Goal: Task Accomplishment & Management: Manage account settings

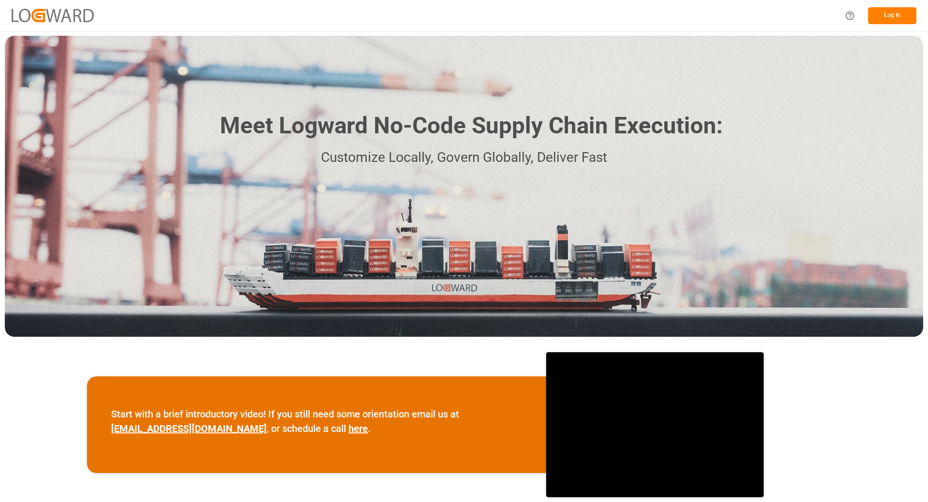
click at [894, 19] on button "Log In" at bounding box center [893, 15] width 48 height 17
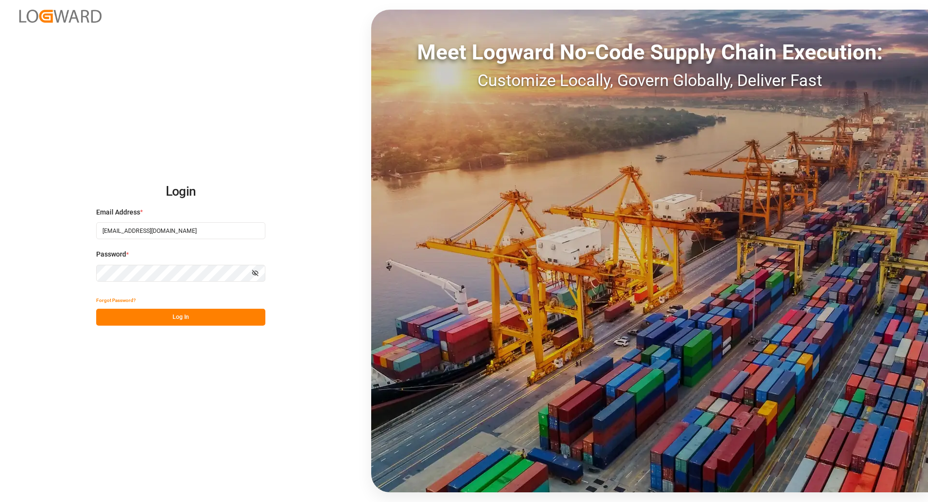
drag, startPoint x: 169, startPoint y: 318, endPoint x: 908, endPoint y: 139, distance: 760.3
click at [169, 318] on button "Log In" at bounding box center [180, 317] width 169 height 17
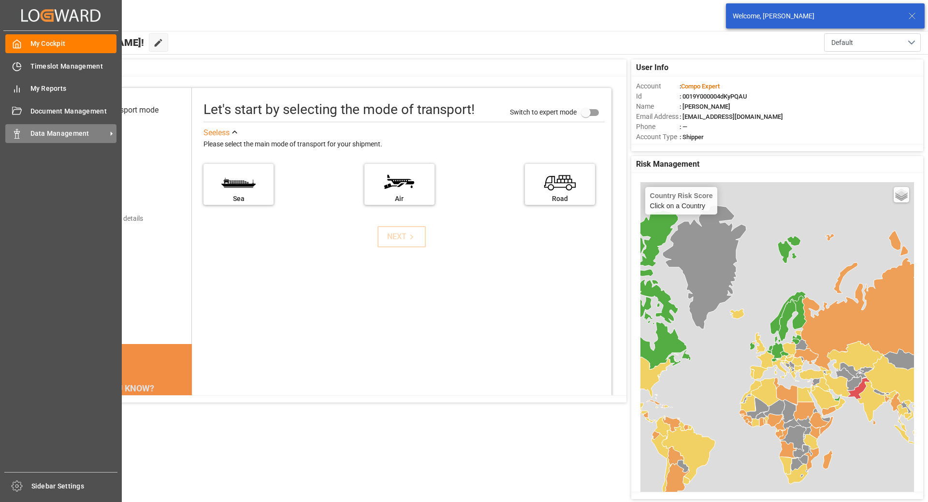
click at [41, 135] on span "Data Management" at bounding box center [68, 134] width 76 height 10
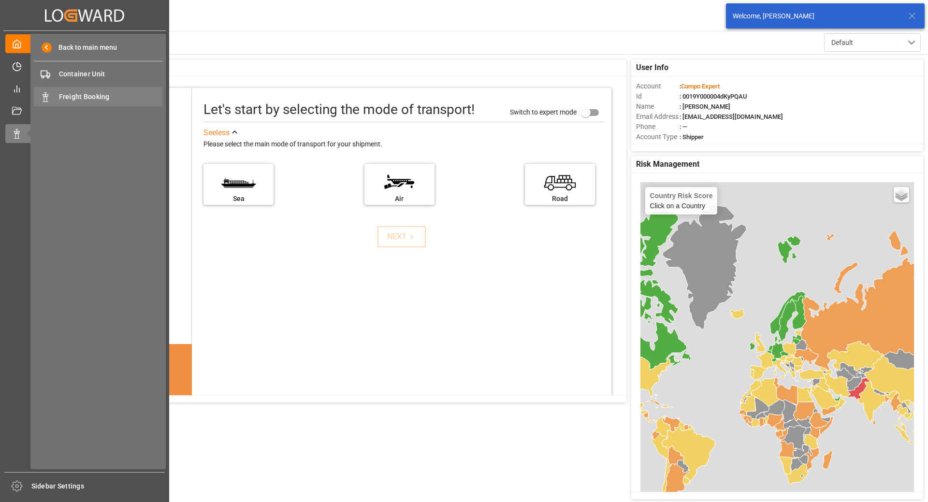
click at [101, 96] on span "Freight Booking" at bounding box center [111, 97] width 104 height 10
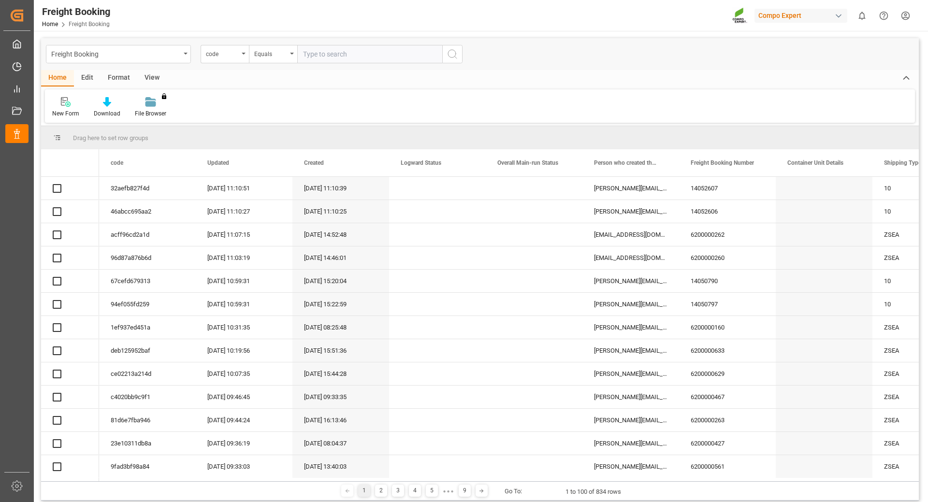
click at [228, 54] on div "code" at bounding box center [222, 52] width 33 height 11
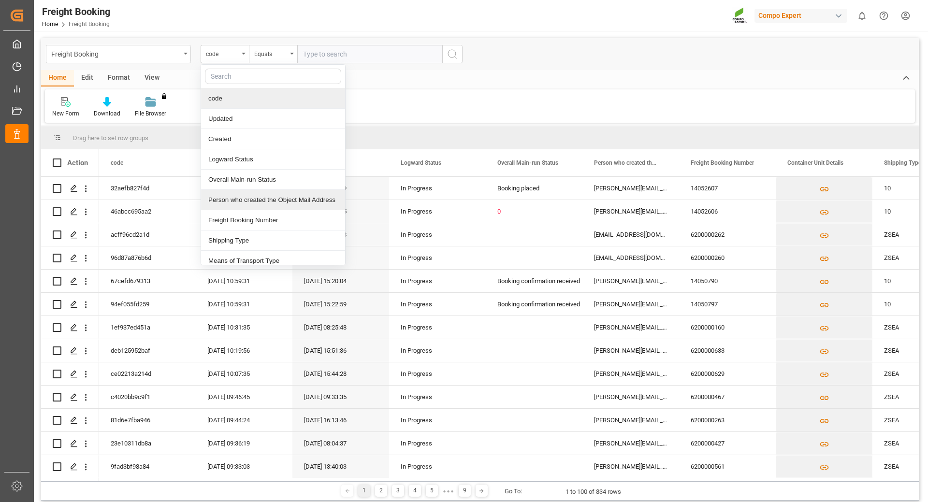
click at [238, 210] on div "Person who created the Object Mail Address" at bounding box center [273, 200] width 144 height 20
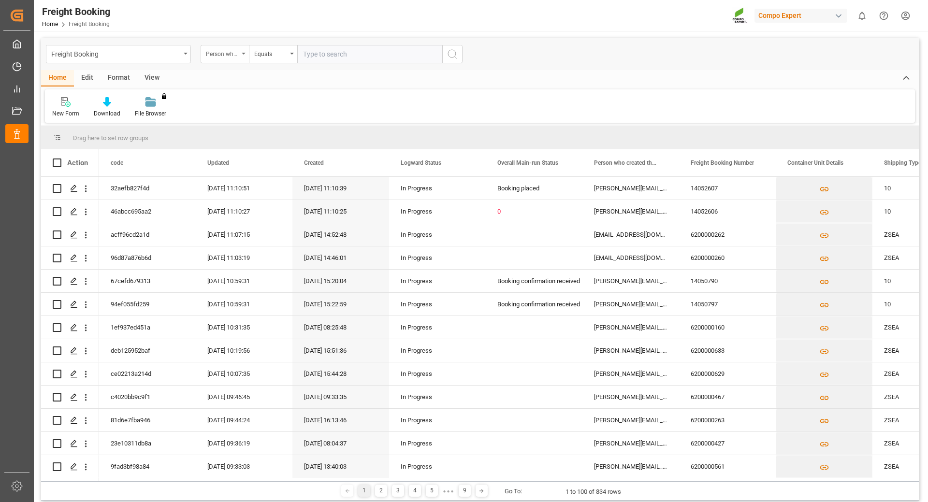
click at [232, 50] on div "Person who created the Object Mail Address" at bounding box center [222, 52] width 33 height 11
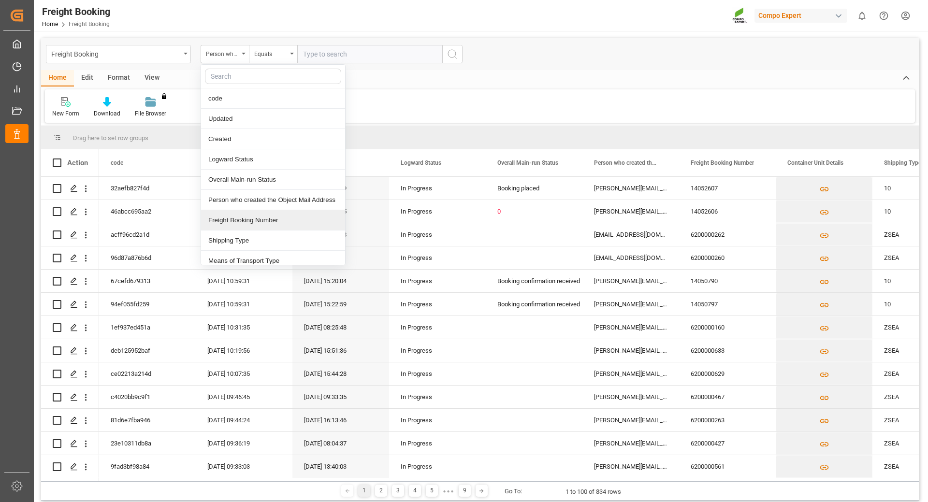
click at [278, 225] on div "Freight Booking Number" at bounding box center [273, 220] width 144 height 20
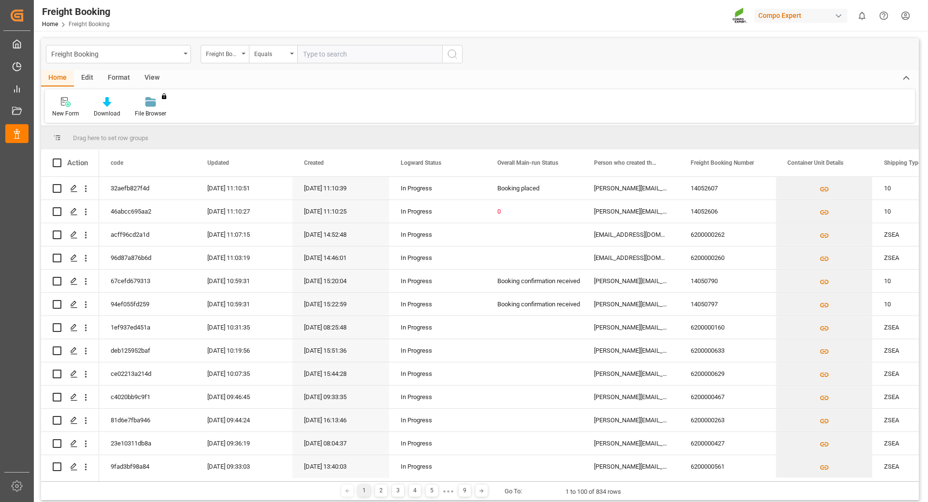
click at [372, 55] on input "text" at bounding box center [369, 54] width 145 height 18
type input "6200000561"
click at [455, 59] on icon "search button" at bounding box center [453, 54] width 12 height 12
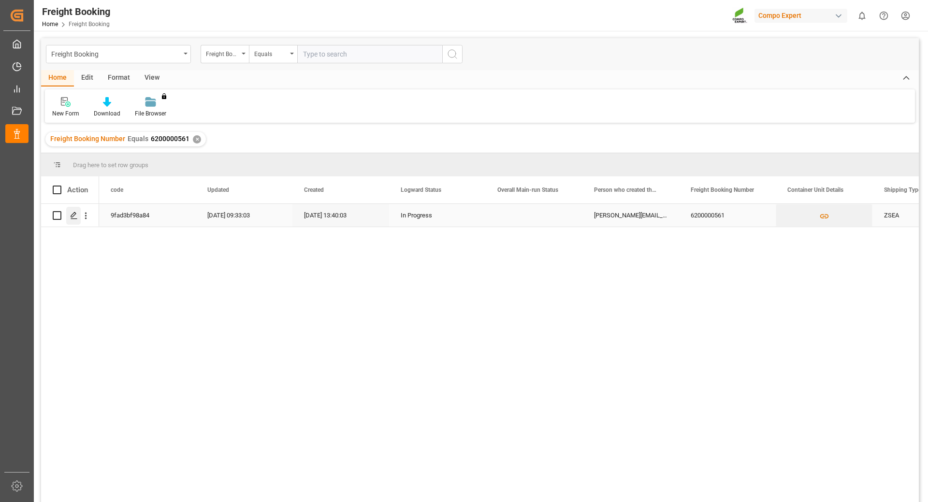
click at [73, 220] on div "Press SPACE to select this row." at bounding box center [73, 216] width 15 height 18
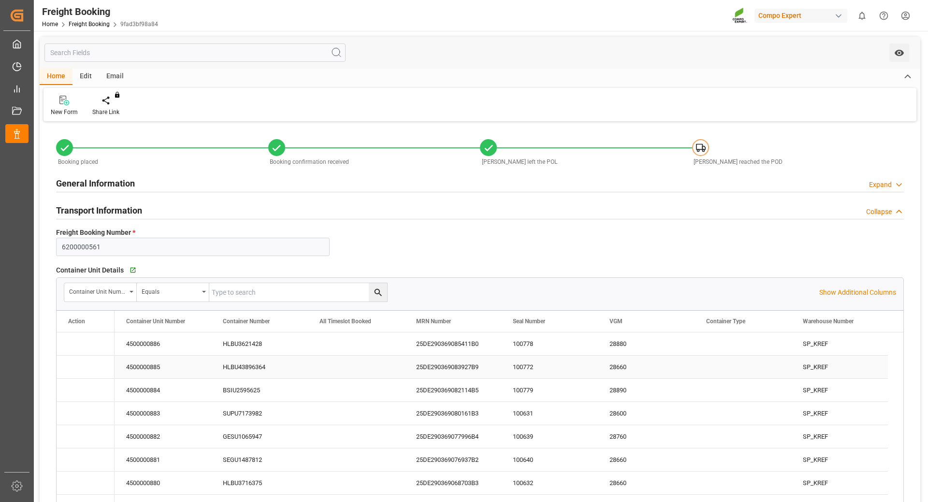
type input "Hapag [PERSON_NAME]"
type input "Hapag Lloyd Aktiengesellschaft"
type input "9723277"
type input "9731949"
type input "BEANR"
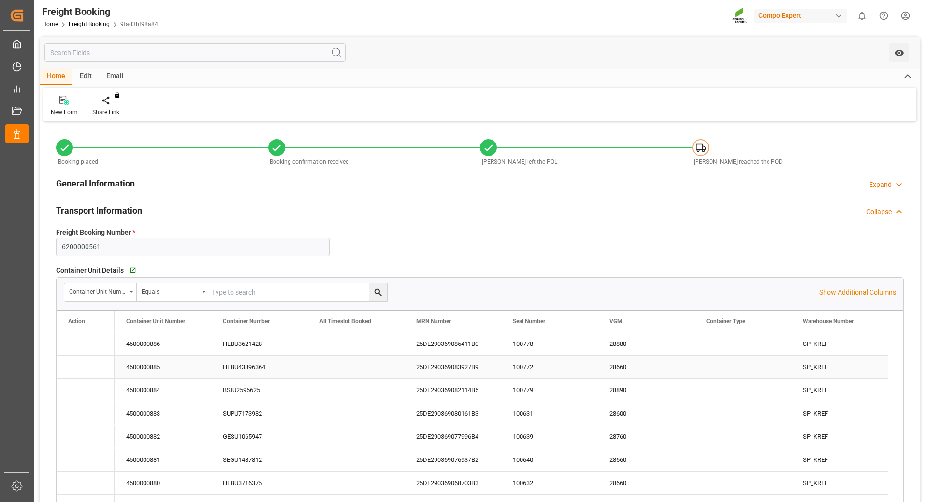
type input "ECPSJ"
type input "0"
type input "1510500"
type input "[DATE] 01:00"
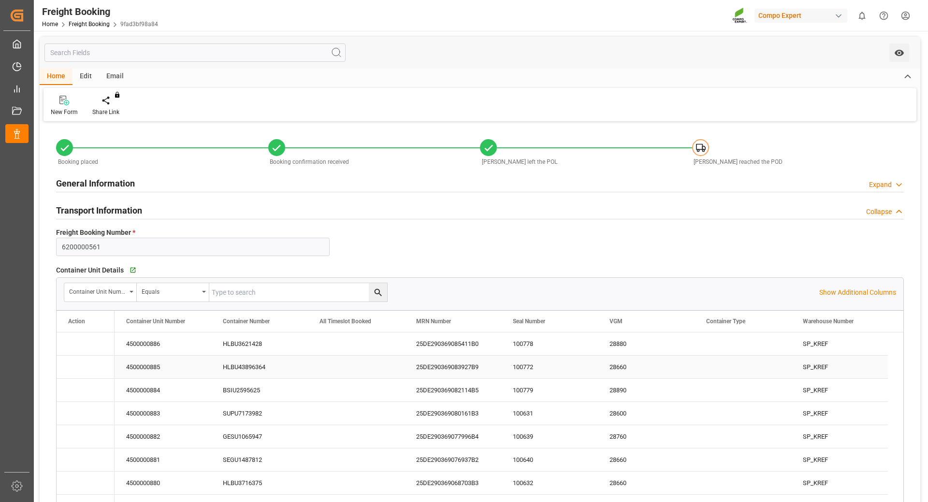
type input "[DATE] 08:00"
type input "[DATE] 22:00"
type input "[DATE] 18:00"
type input "[DATE]"
type input "[DATE] 13:40"
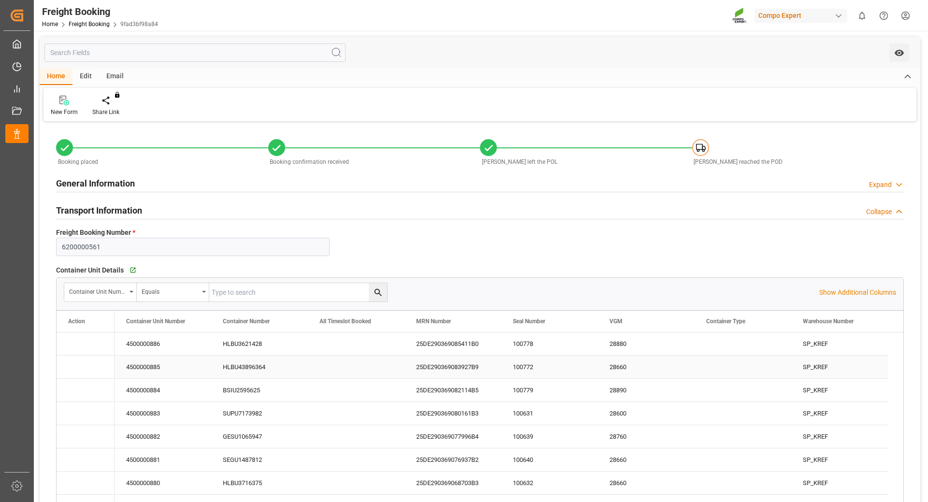
type input "[DATE] 13:40"
type input "[DATE] 09:58"
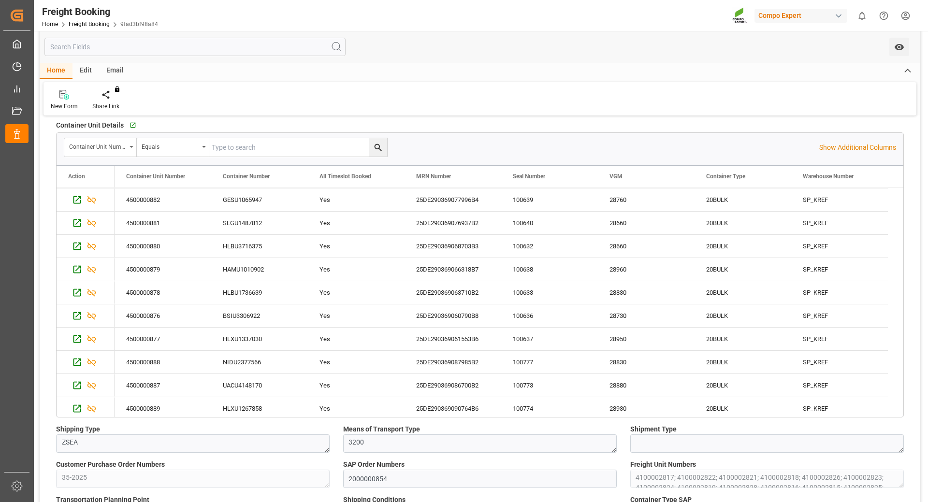
scroll to position [95, 0]
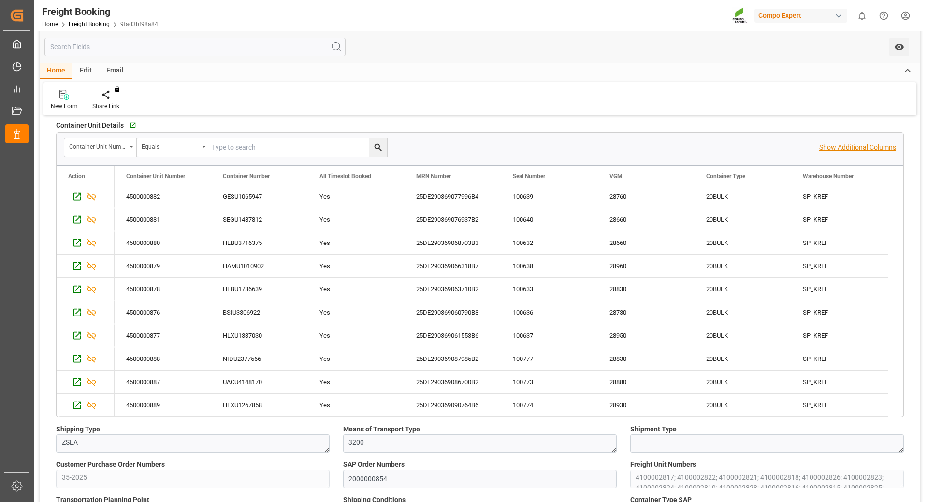
click at [868, 148] on p "Show Additional Columns" at bounding box center [858, 148] width 77 height 10
click at [248, 202] on div "HLBU3621428" at bounding box center [259, 199] width 97 height 23
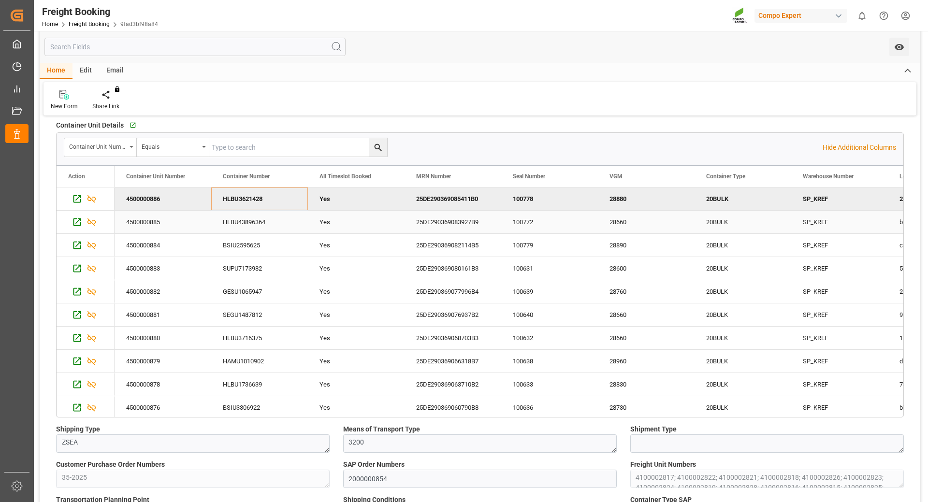
drag, startPoint x: 242, startPoint y: 223, endPoint x: 499, endPoint y: 230, distance: 256.9
click at [243, 223] on div "HLBU43896364" at bounding box center [259, 222] width 97 height 23
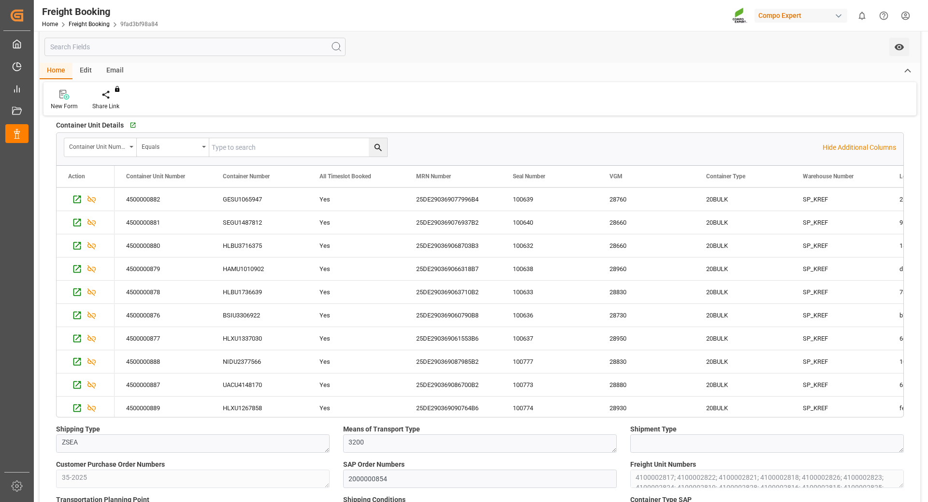
scroll to position [95, 0]
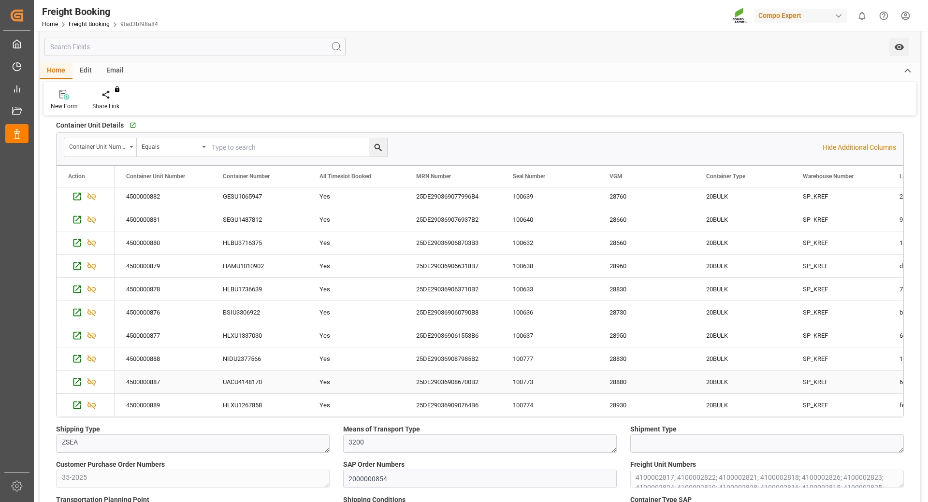
click at [235, 384] on div "UACU4148170" at bounding box center [259, 382] width 97 height 23
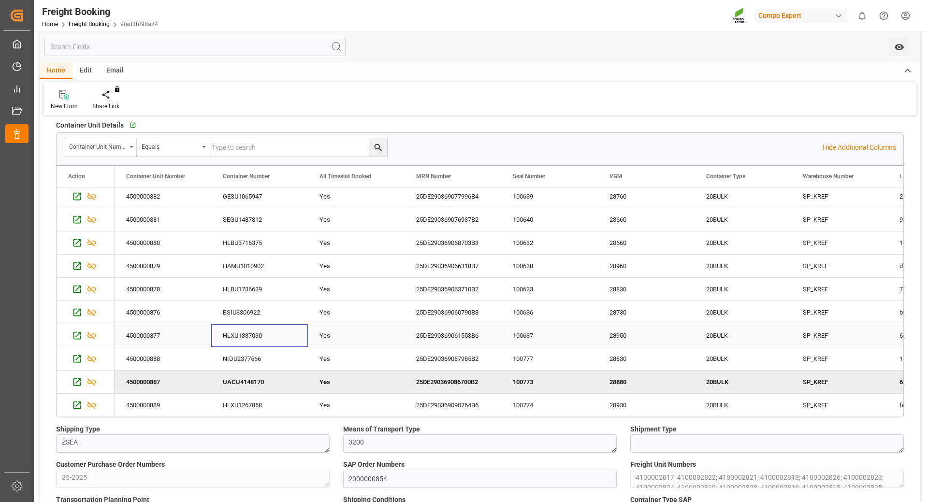
click at [269, 336] on div "HLXU1337030" at bounding box center [259, 335] width 97 height 23
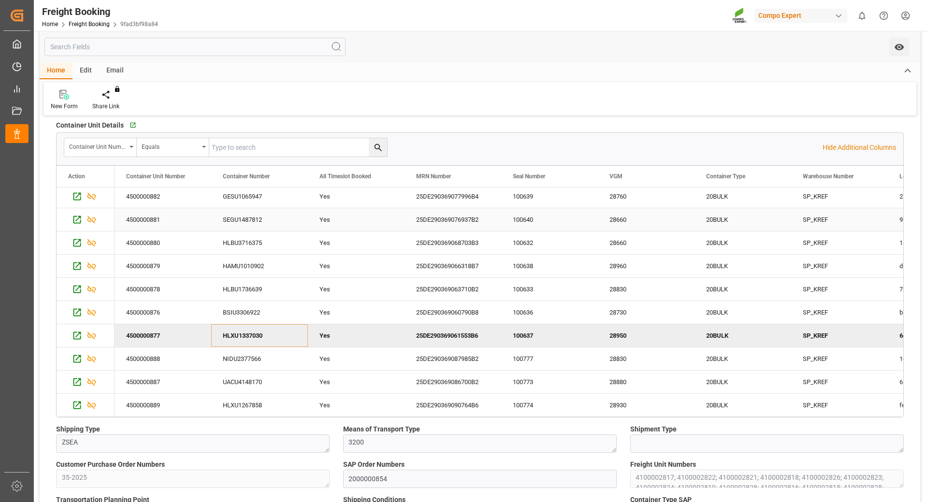
click at [548, 218] on div "100640" at bounding box center [549, 219] width 97 height 23
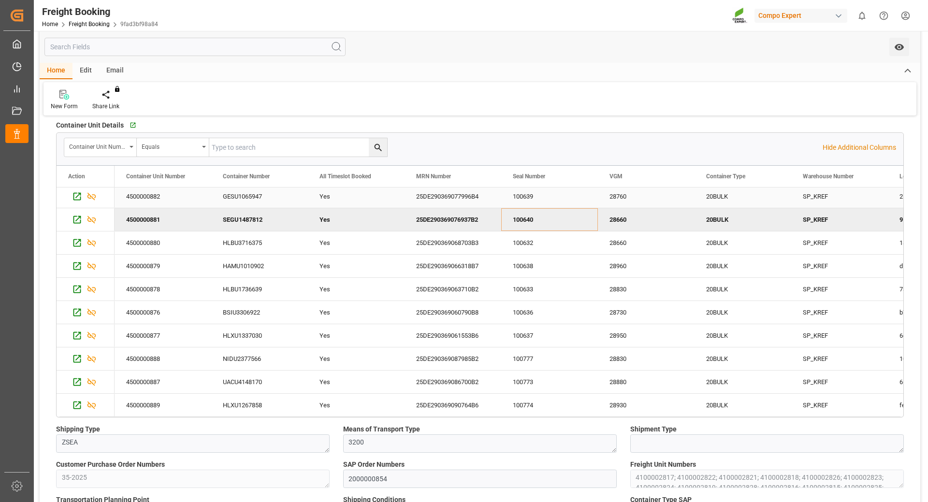
click at [565, 195] on div "100639" at bounding box center [549, 196] width 97 height 23
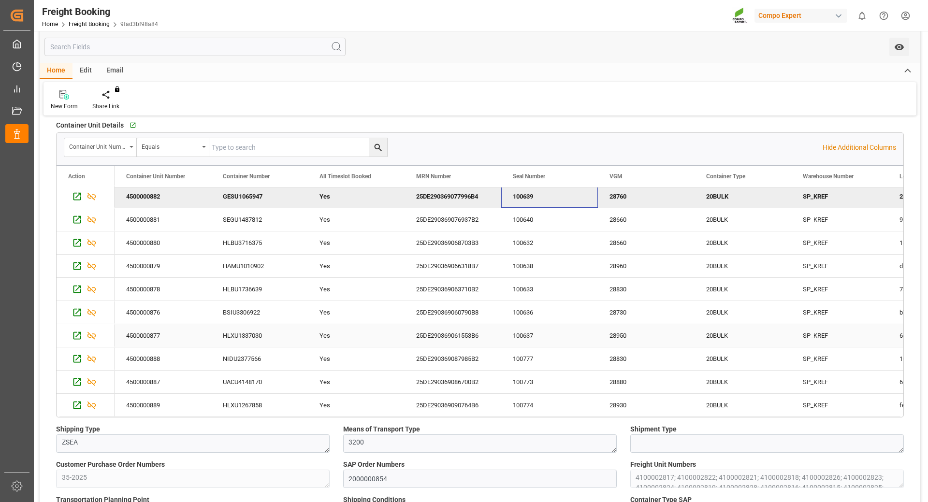
scroll to position [0, 0]
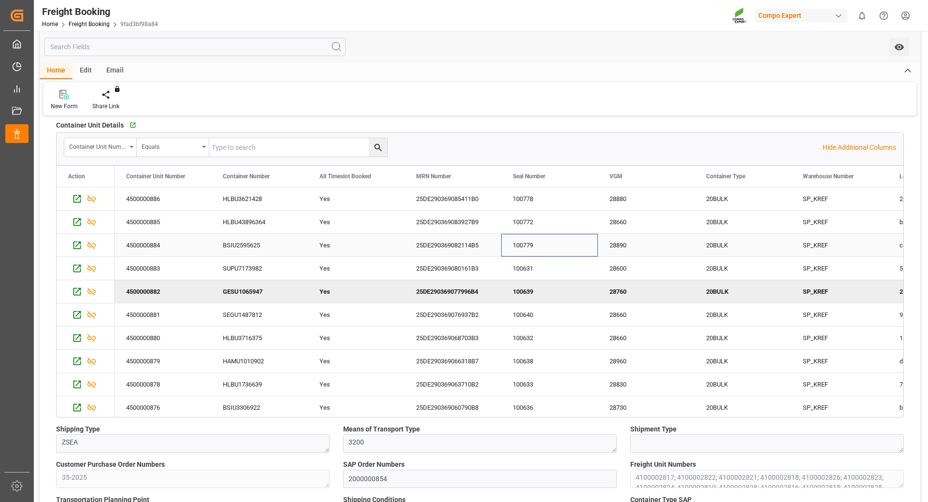
click at [564, 243] on div "100779" at bounding box center [549, 245] width 97 height 23
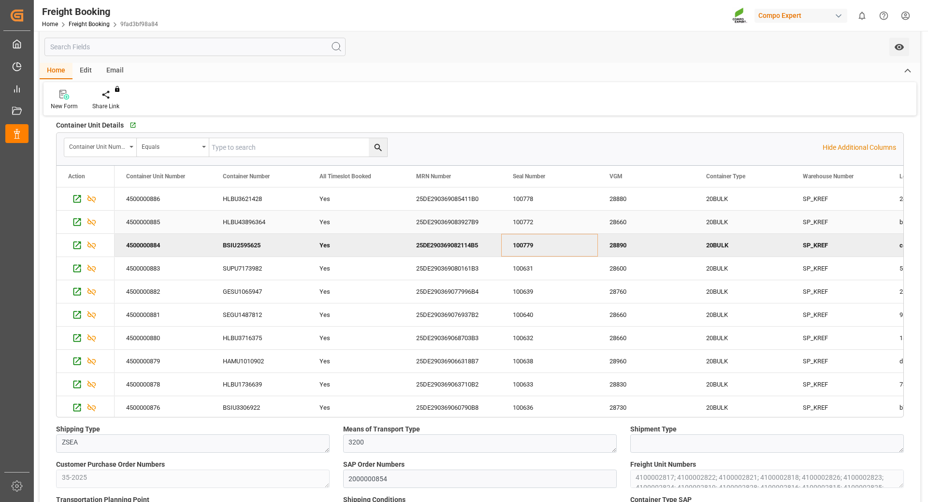
click at [589, 218] on div "100772" at bounding box center [549, 222] width 97 height 23
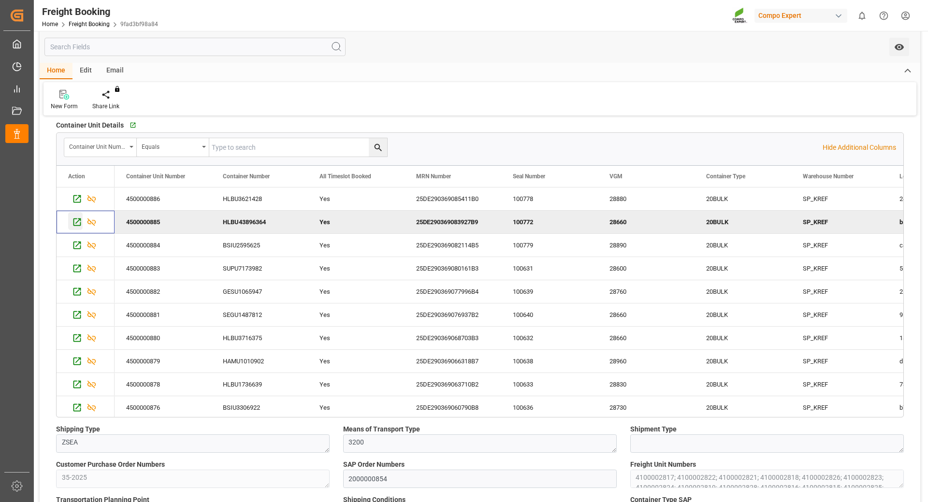
click at [77, 221] on icon "Press SPACE to deselect this row." at bounding box center [77, 222] width 10 height 10
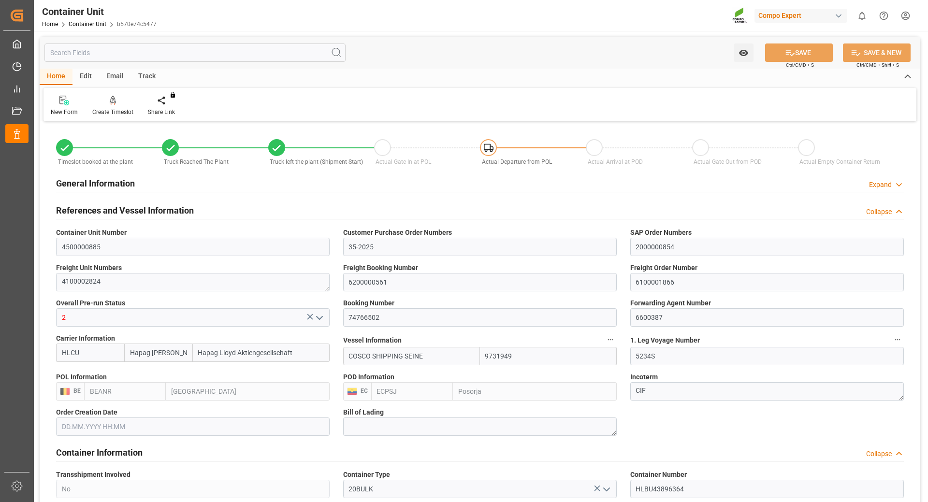
type input "Hapag [PERSON_NAME]"
type input "Hapag Lloyd Aktiengesellschaft"
type input "9731949"
type input "BEANR"
type input "ECPSJ"
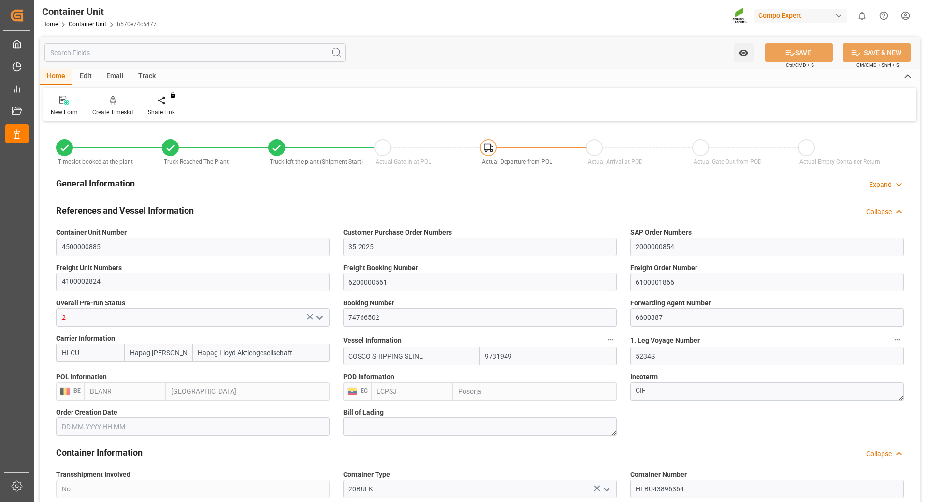
type input "28660"
type input "9"
type input "0"
type input "9"
type input "0"
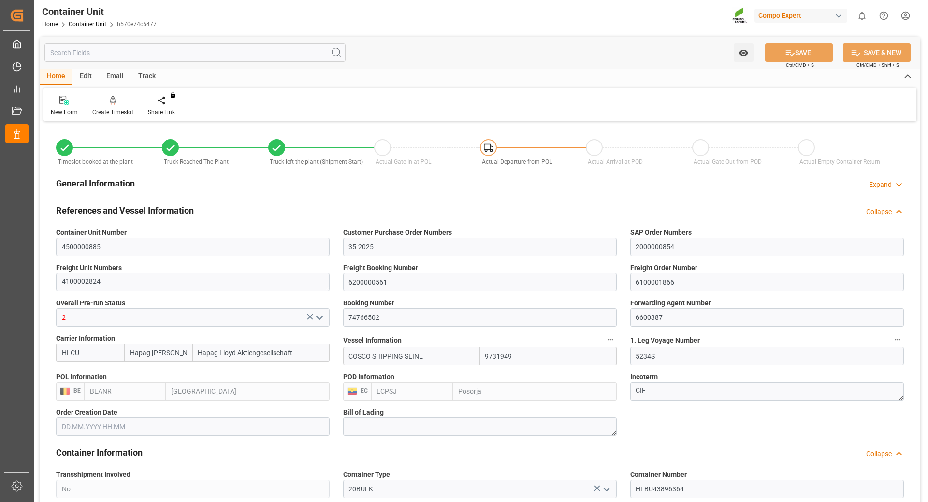
type input "0"
type input "106000"
type input "BEANR"
type input "ECPSJ"
type input "[DATE] 13:47"
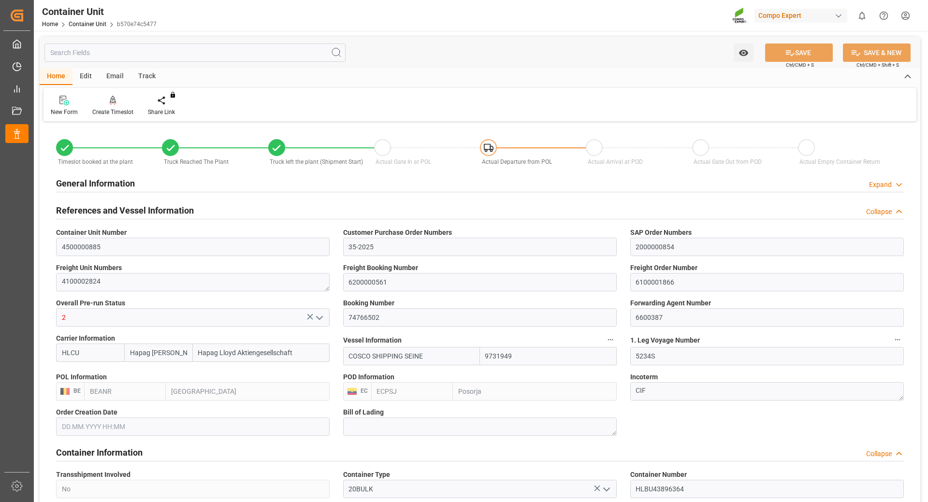
type input "[DATE] 13:47"
type input "[DATE] 10:26"
type input "[DATE] 10:37"
type input "[DATE] 10:26"
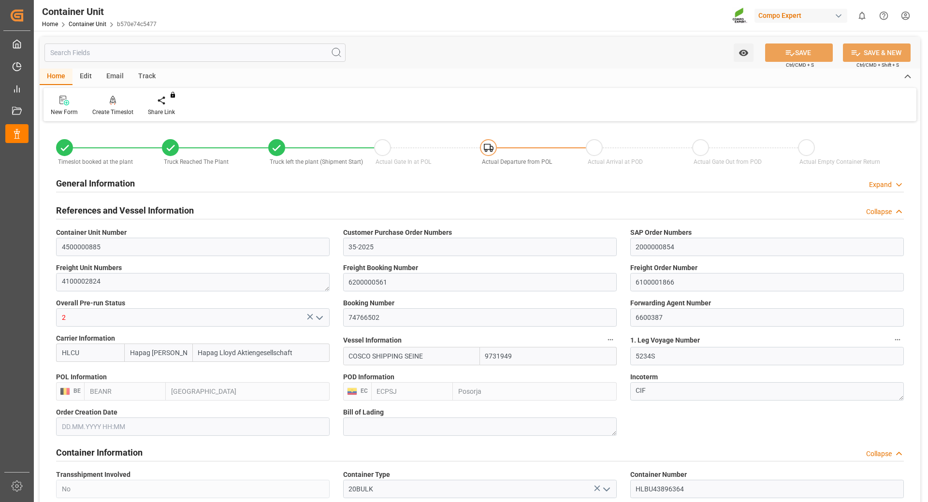
type input "[DATE]"
type input "[DATE] 22:00"
type input "[DATE] 03:48"
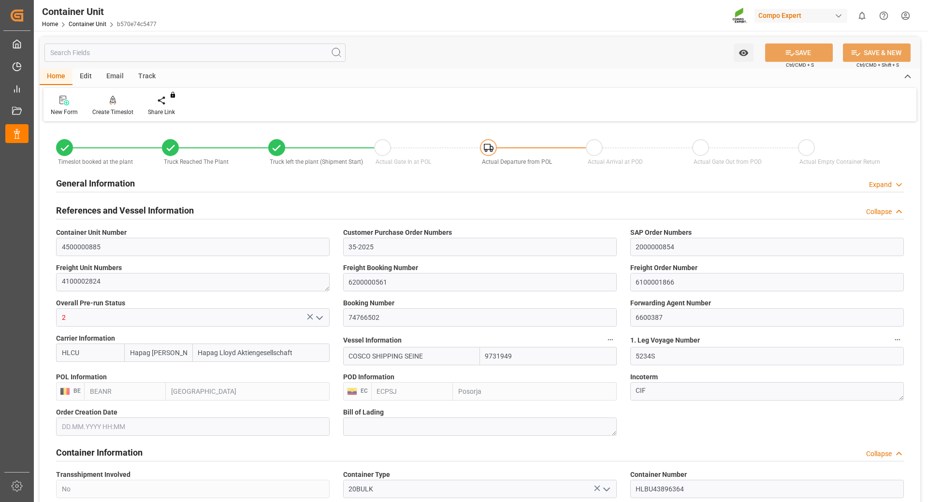
type input "[DATE] 18:00"
type input "[DATE] 17:00"
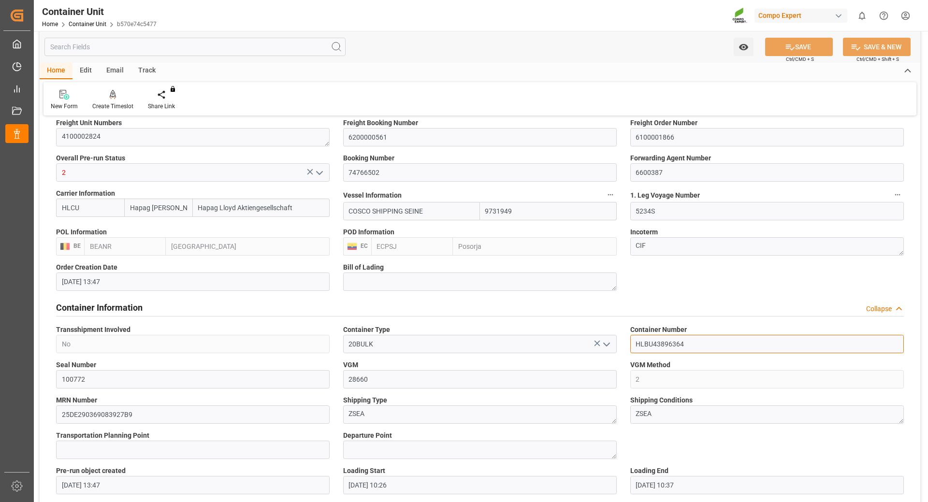
drag, startPoint x: 694, startPoint y: 350, endPoint x: 707, endPoint y: 344, distance: 14.5
click at [694, 350] on input "HLBU43896364" at bounding box center [768, 344] width 274 height 18
drag, startPoint x: 709, startPoint y: 343, endPoint x: 596, endPoint y: 317, distance: 116.0
paste input
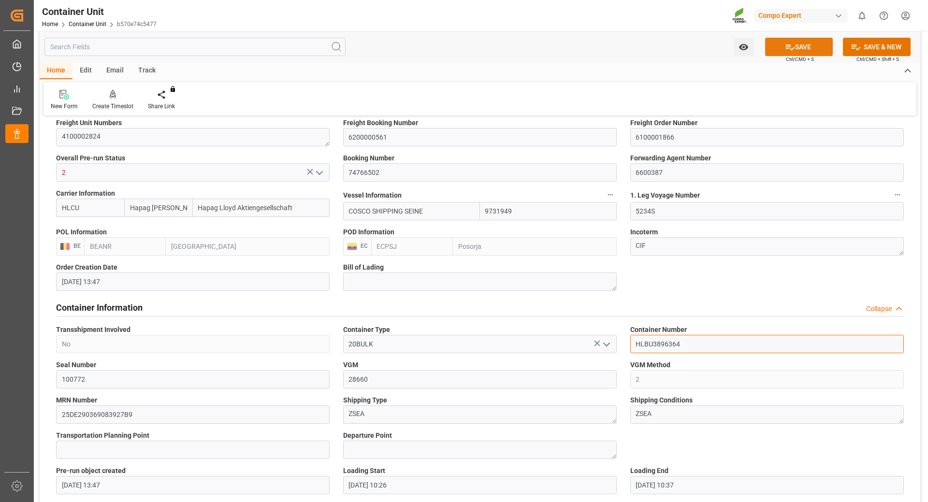
type input "HLBU3896364"
click at [804, 42] on button "SAVE" at bounding box center [800, 47] width 68 height 18
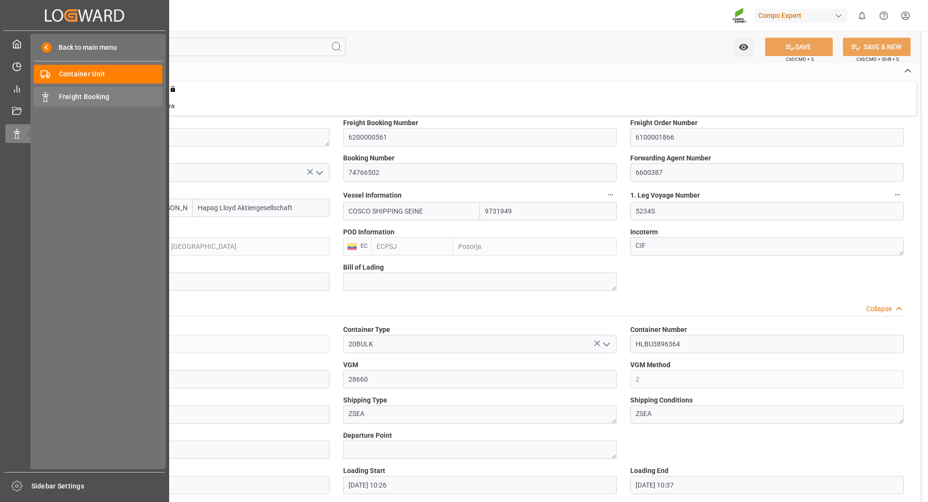
click at [94, 99] on span "Freight Booking" at bounding box center [111, 97] width 104 height 10
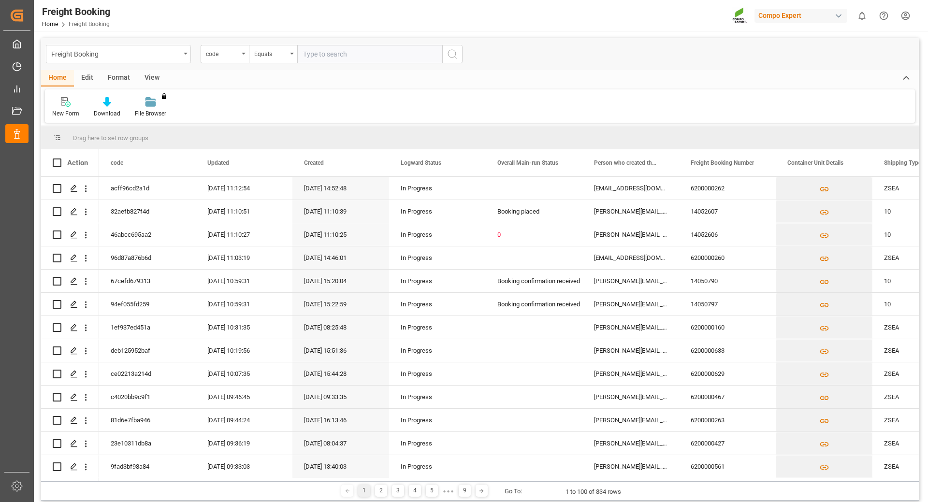
click at [236, 54] on div "code" at bounding box center [222, 52] width 33 height 11
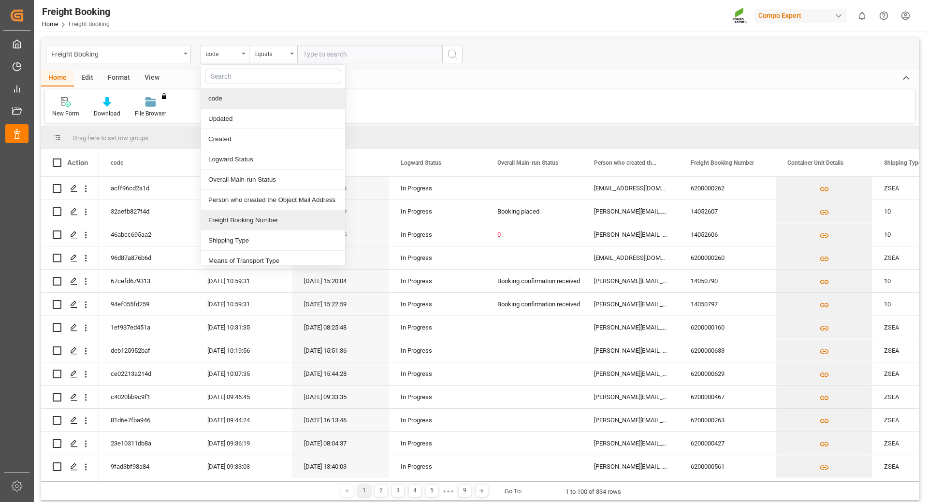
click at [261, 216] on div "Freight Booking Number" at bounding box center [273, 220] width 144 height 20
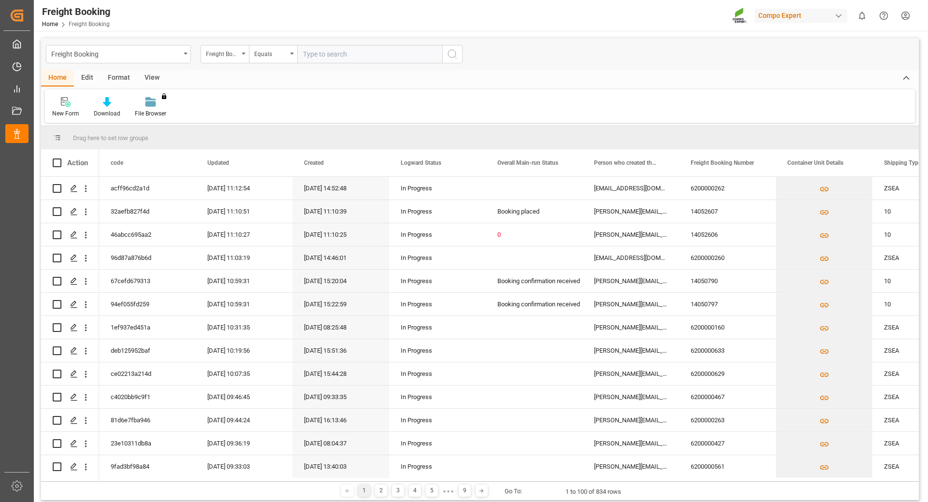
click at [365, 54] on input "text" at bounding box center [369, 54] width 145 height 18
type input "6200000561"
click at [460, 54] on button "search button" at bounding box center [452, 54] width 20 height 18
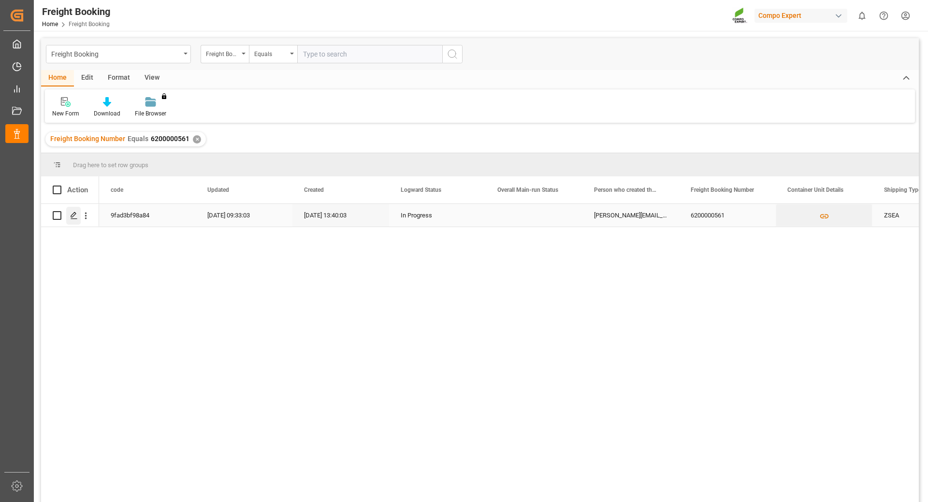
click at [75, 220] on icon "Press SPACE to select this row." at bounding box center [74, 216] width 8 height 8
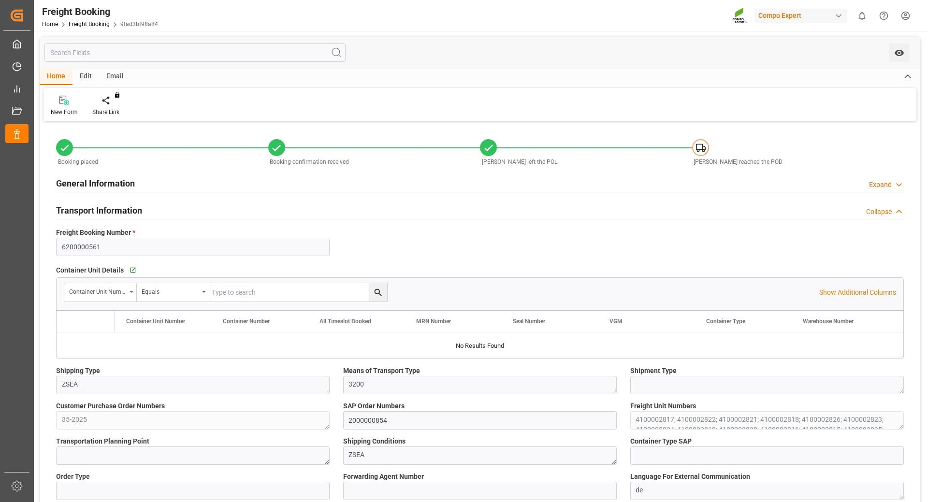
type input "Hapag [PERSON_NAME]"
type input "Hapag Lloyd Aktiengesellschaft"
type input "9723277"
type input "9731949"
type input "BEANR"
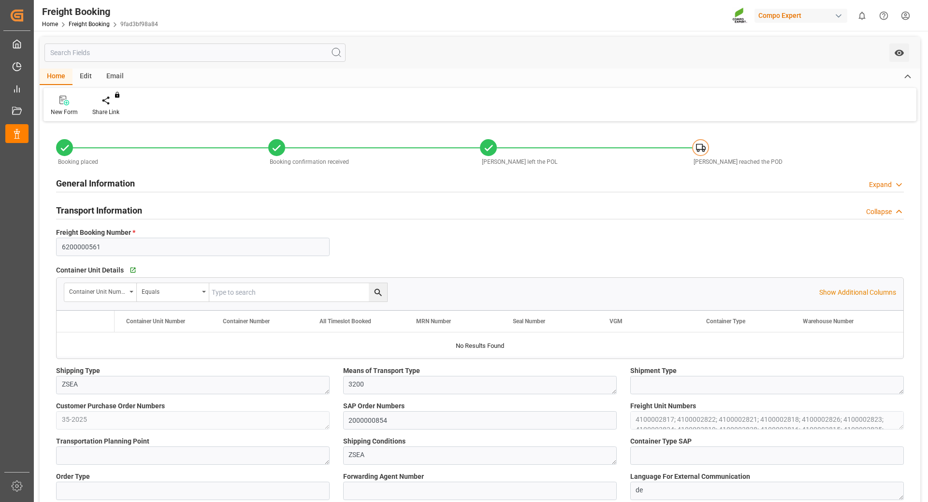
type input "ECPSJ"
type input "0"
type input "1510500"
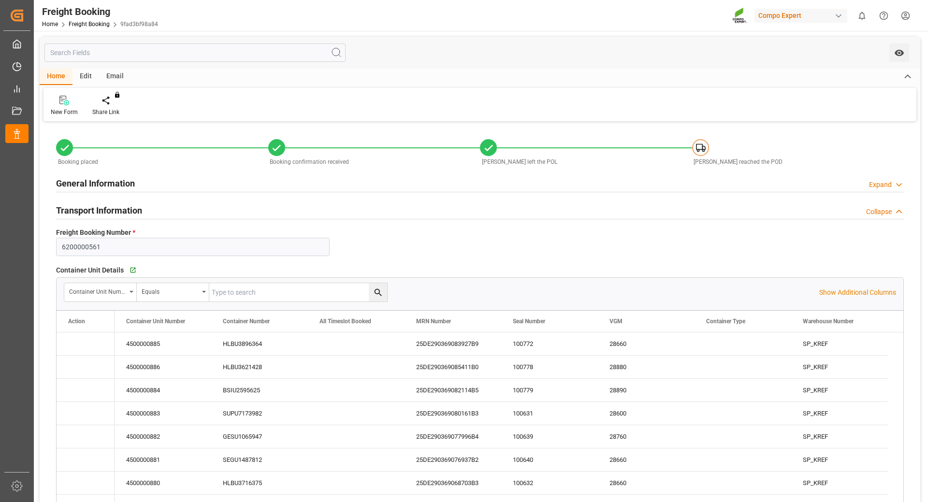
type input "[DATE] 01:00"
type input "[DATE] 08:00"
type input "[DATE] 22:00"
type input "[DATE] 18:00"
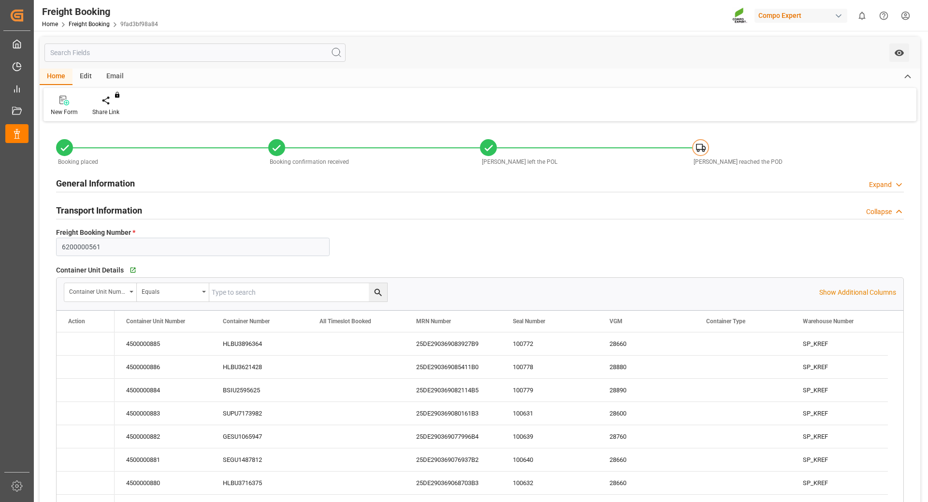
type input "[DATE]"
type input "[DATE] 13:40"
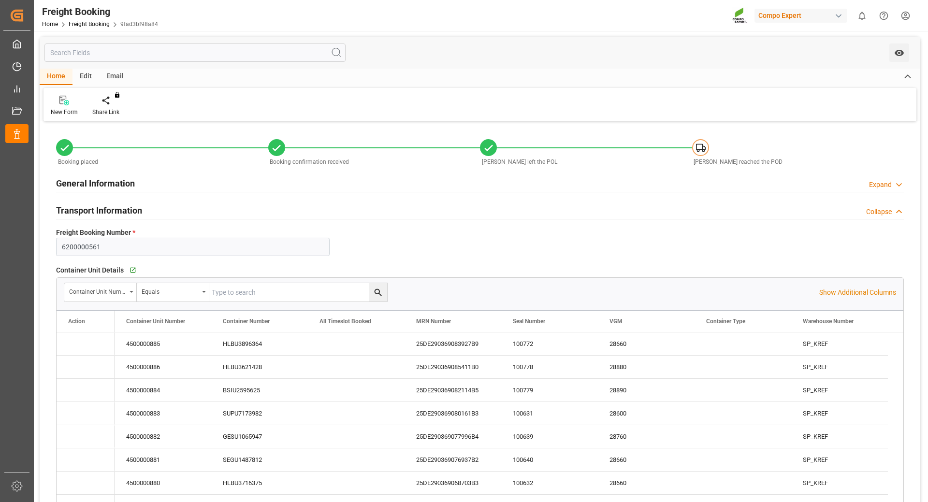
type input "[DATE] 13:40"
type input "[DATE] 09:58"
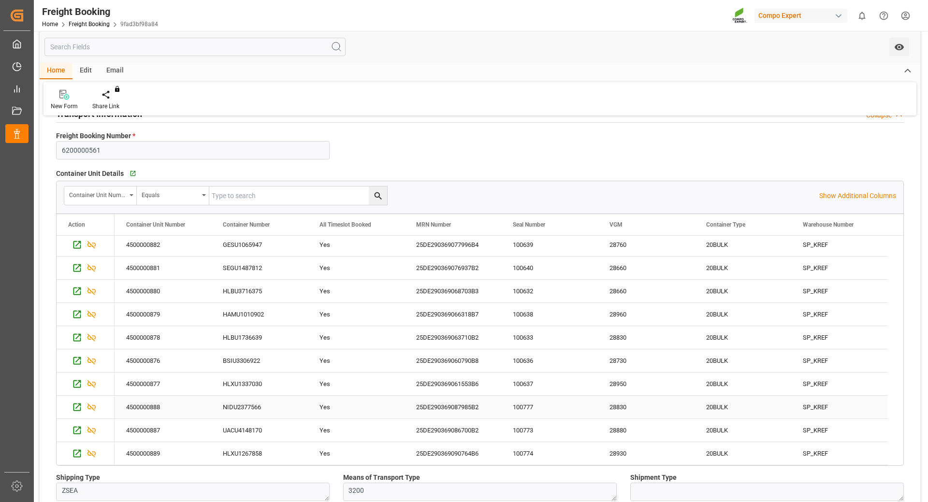
scroll to position [145, 0]
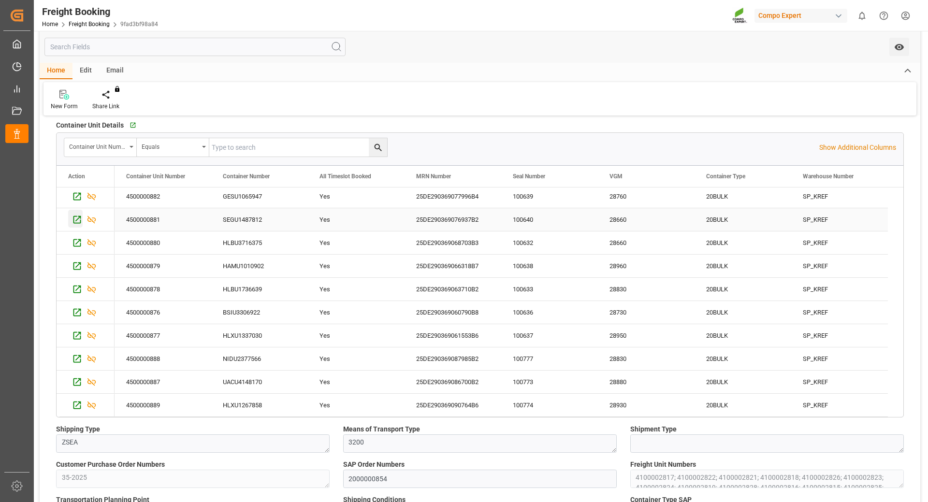
click at [73, 224] on icon "Press SPACE to select this row." at bounding box center [77, 220] width 10 height 10
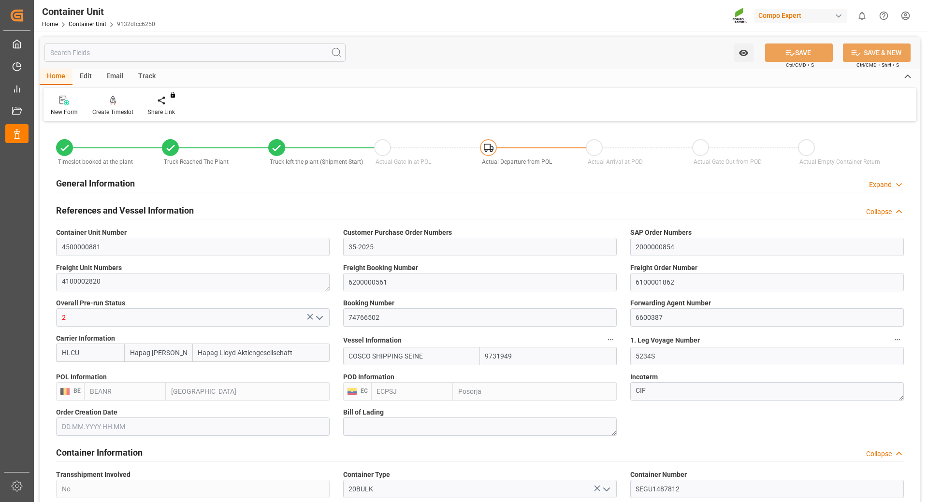
type input "Hapag [PERSON_NAME]"
type input "Hapag Lloyd Aktiengesellschaft"
type input "9731949"
type input "BEANR"
type input "ECPSJ"
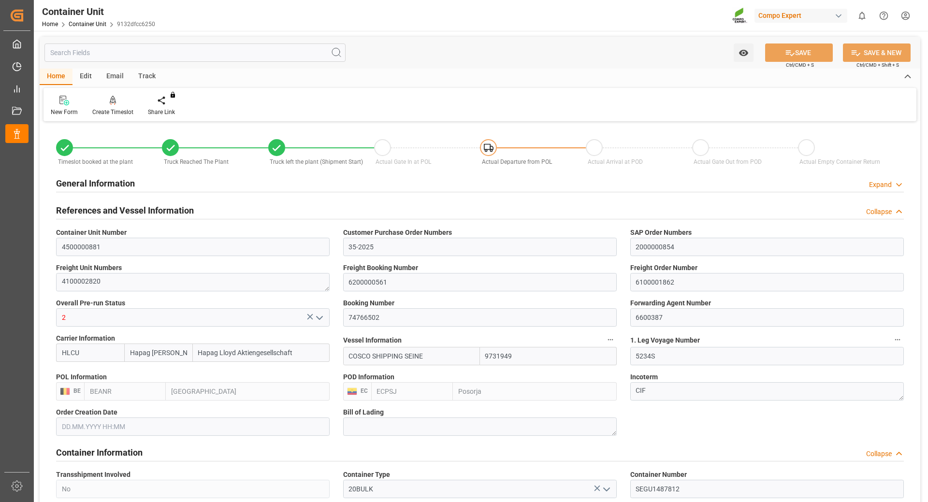
type input "28660"
type input "9"
type input "0"
type input "9"
type input "0"
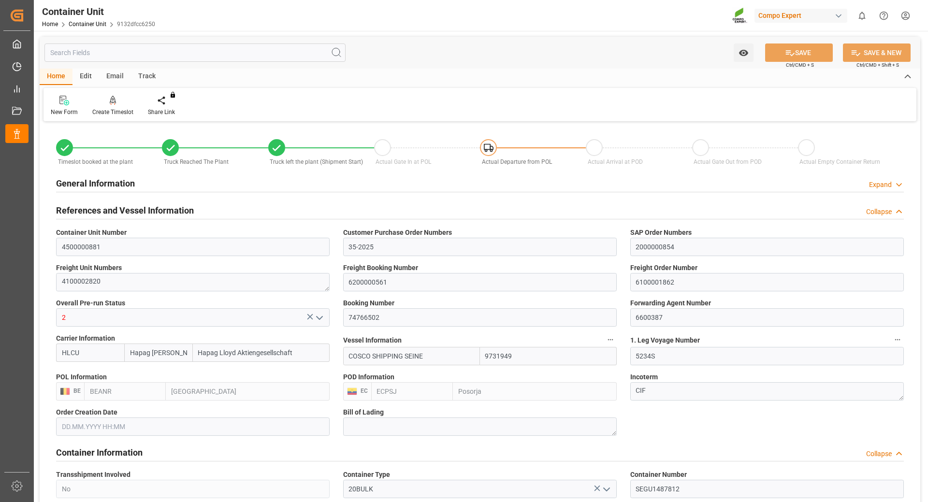
type input "0"
type input "106000"
type input "BEANR"
type input "ECPSJ"
type input "10.09.2025 13:44"
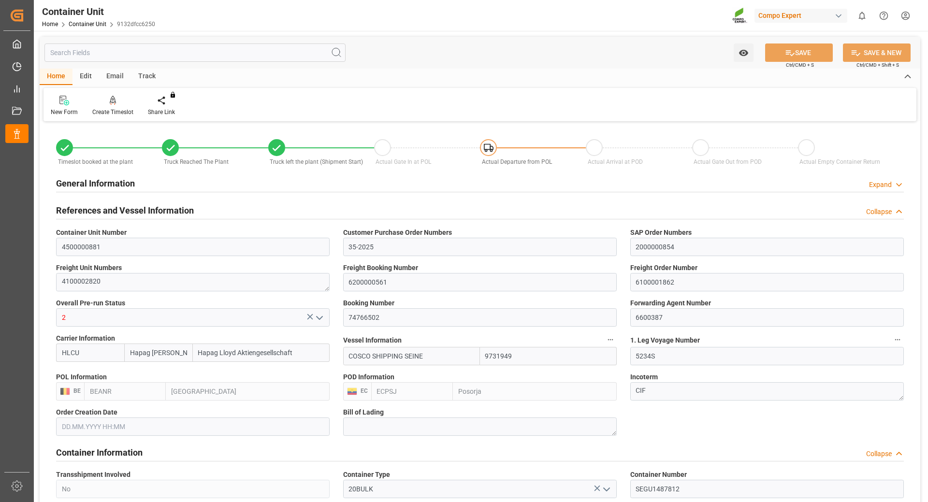
type input "10.09.2025 13:44"
type input "19.09.2025 10:24"
type input "19.09.2025 10:35"
type input "19.09.2025 10:24"
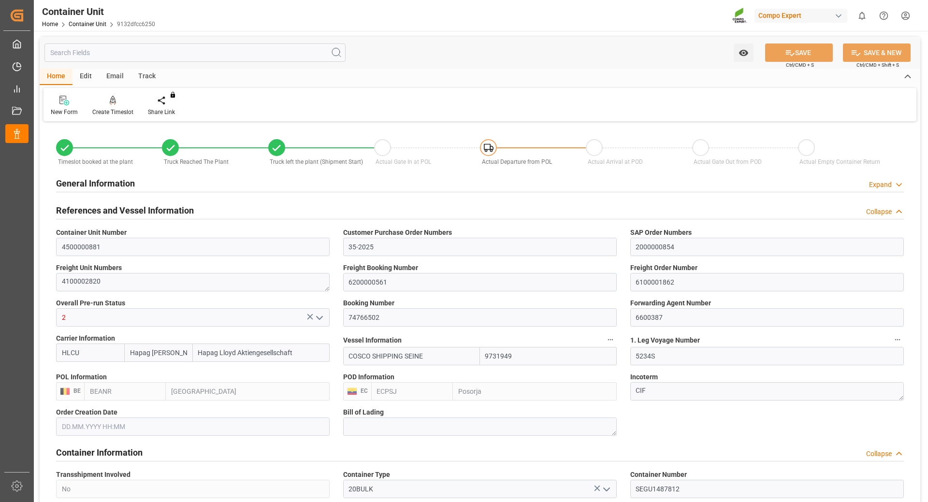
type input "[DATE]"
type input "[DATE] 22:00"
type input "[DATE] 03:48"
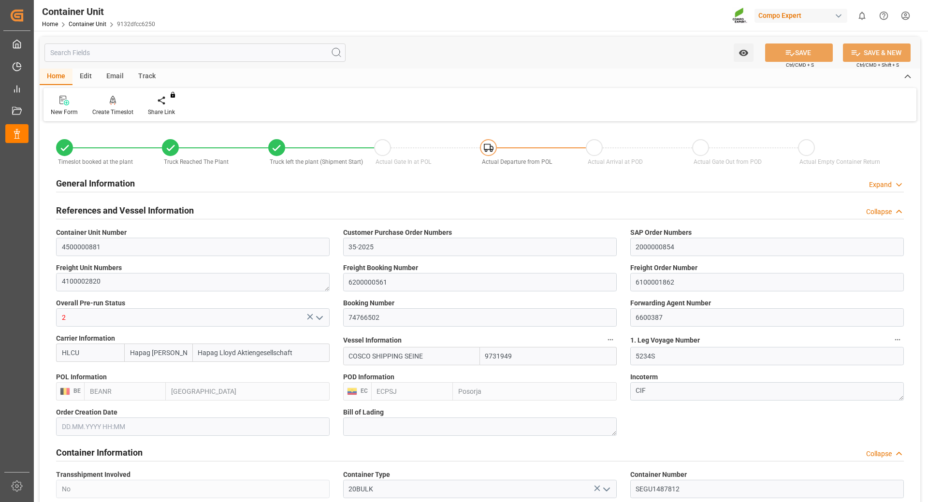
type input "[DATE] 18:00"
type input "[DATE] 17:00"
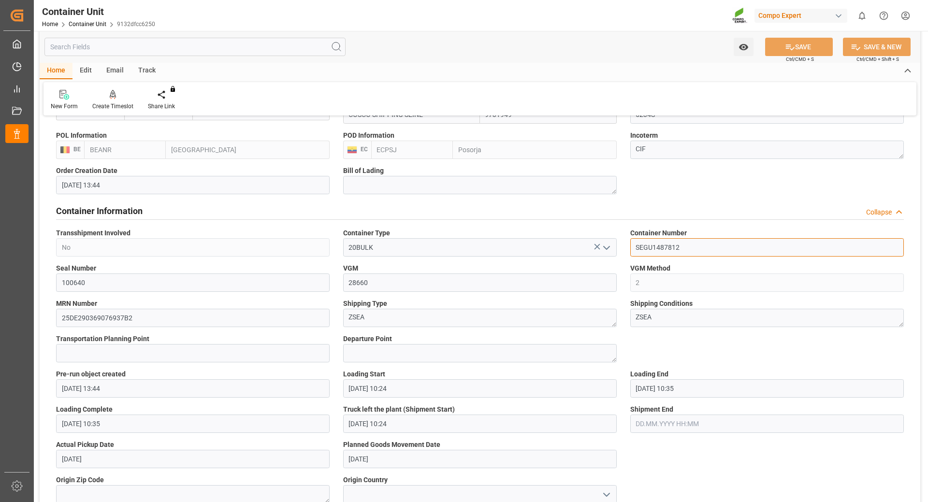
drag, startPoint x: 695, startPoint y: 254, endPoint x: 717, endPoint y: 245, distance: 23.9
click at [695, 254] on input "SEGU1487812" at bounding box center [768, 247] width 274 height 18
drag, startPoint x: 718, startPoint y: 245, endPoint x: 545, endPoint y: 221, distance: 174.3
paste input "K"
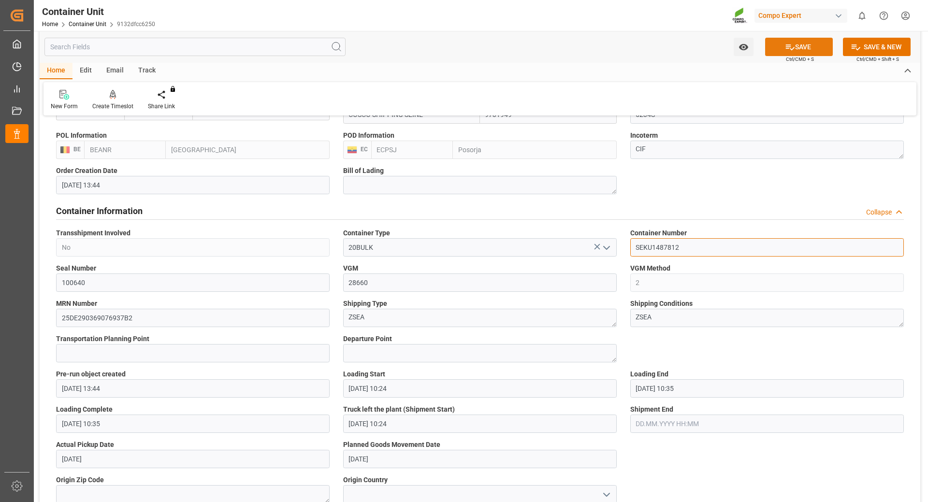
type input "SEKU1487812"
click at [801, 46] on button "SAVE" at bounding box center [800, 47] width 68 height 18
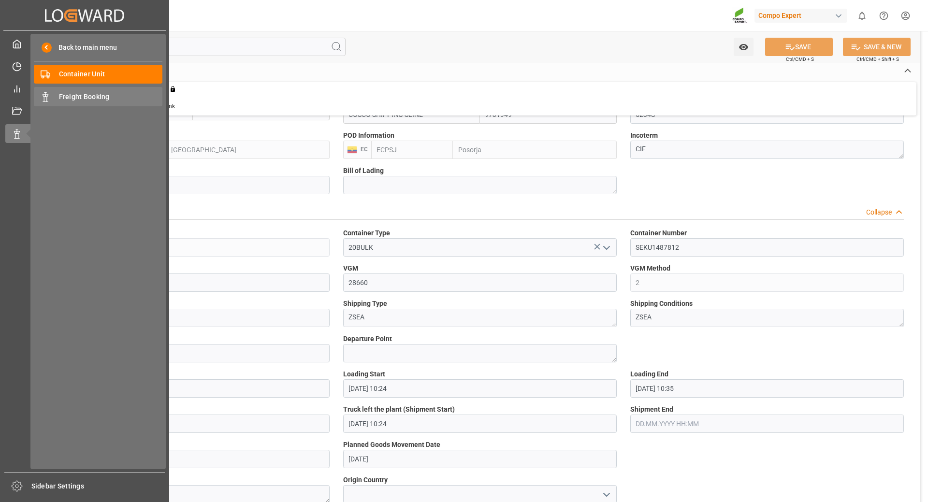
click at [95, 94] on span "Freight Booking" at bounding box center [111, 97] width 104 height 10
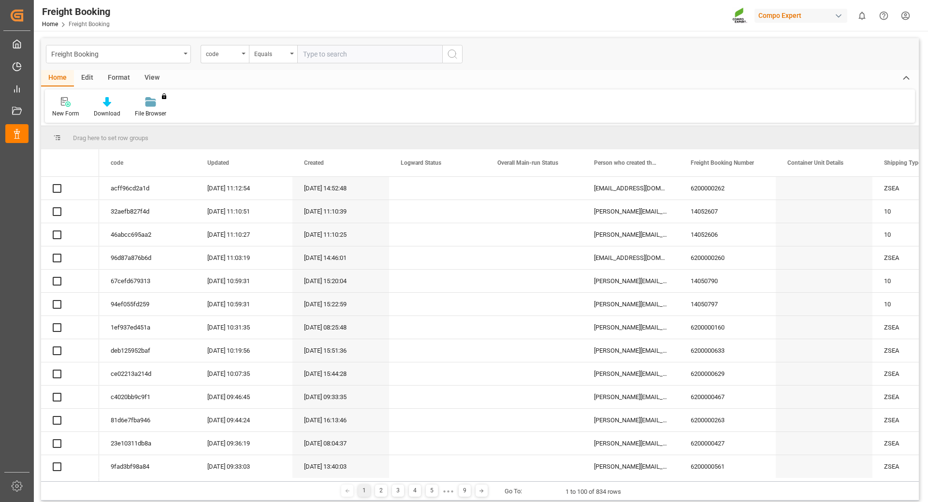
click at [236, 53] on div "code" at bounding box center [222, 52] width 33 height 11
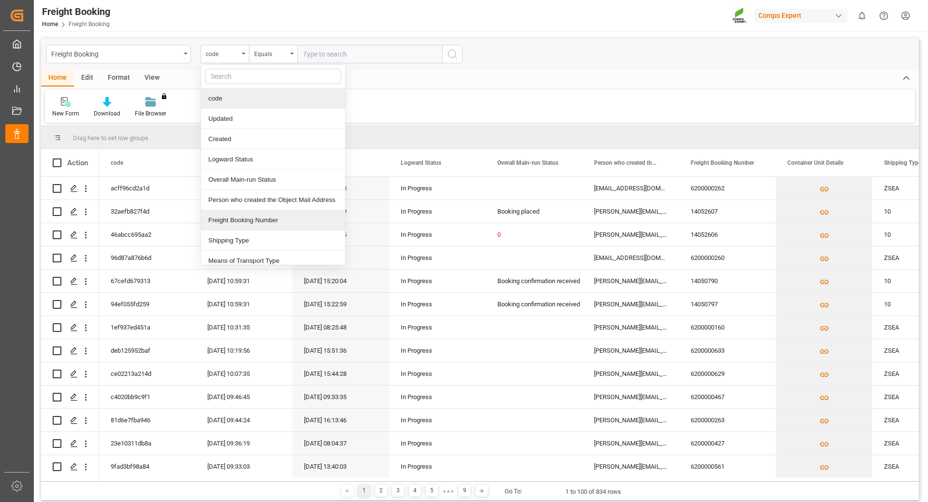
click at [241, 216] on div "Freight Booking Number" at bounding box center [273, 220] width 144 height 20
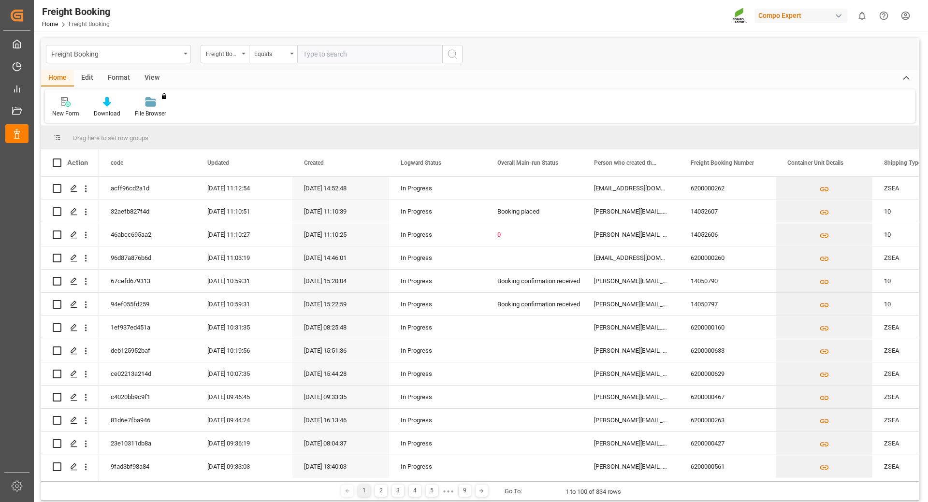
click at [361, 48] on input "text" at bounding box center [369, 54] width 145 height 18
type input "6200000561"
click at [444, 49] on button "search button" at bounding box center [452, 54] width 20 height 18
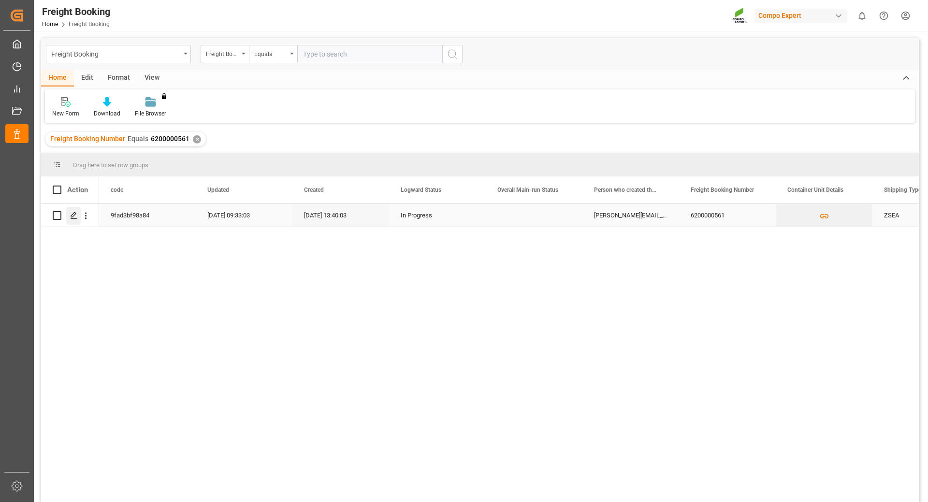
click at [79, 213] on div "Press SPACE to select this row." at bounding box center [73, 216] width 15 height 18
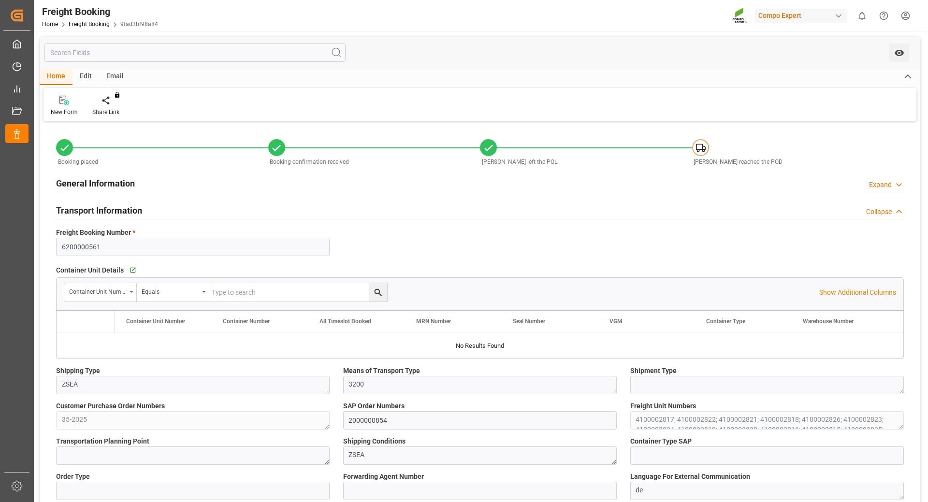
type input "Hapag [PERSON_NAME]"
type input "Hapag Lloyd Aktiengesellschaft"
type input "9723277"
type input "9731949"
type input "BEANR"
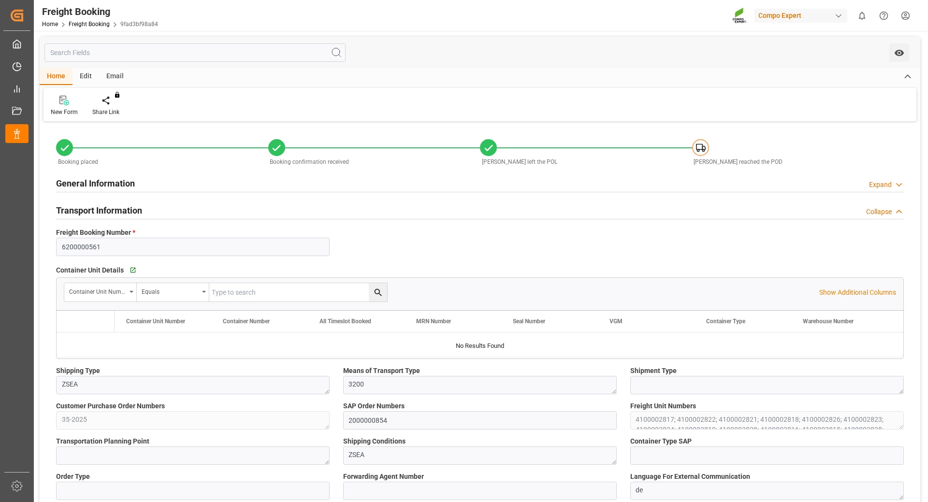
type input "ECPSJ"
type input "0"
type input "1510500"
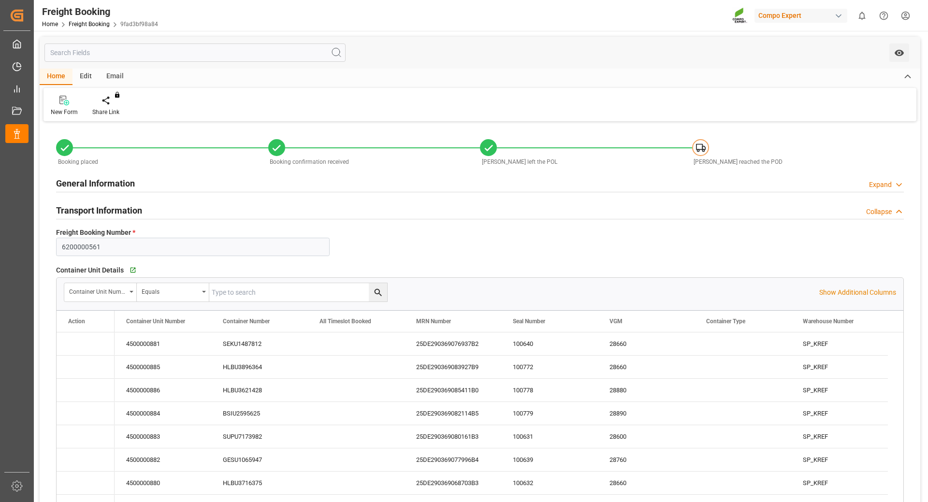
type input "[DATE] 01:00"
type input "[DATE] 08:00"
type input "[DATE] 22:00"
type input "[DATE] 18:00"
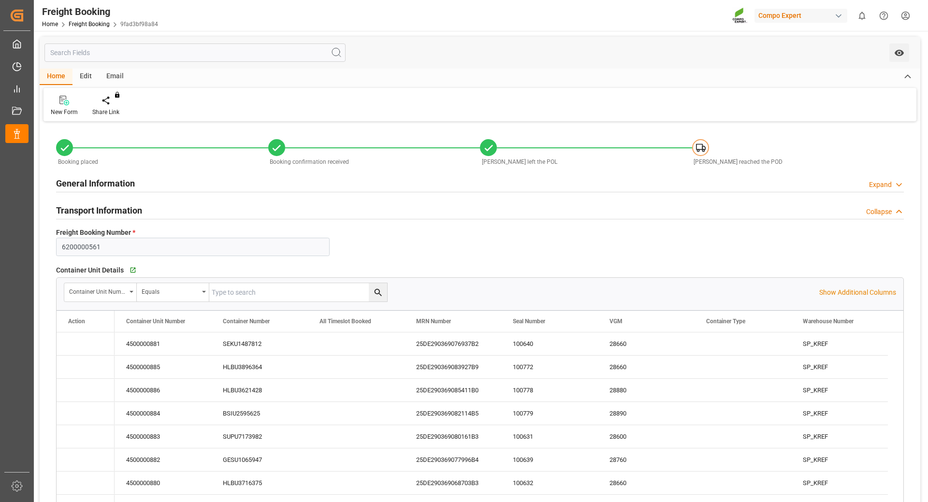
type input "[DATE]"
type input "[DATE] 13:40"
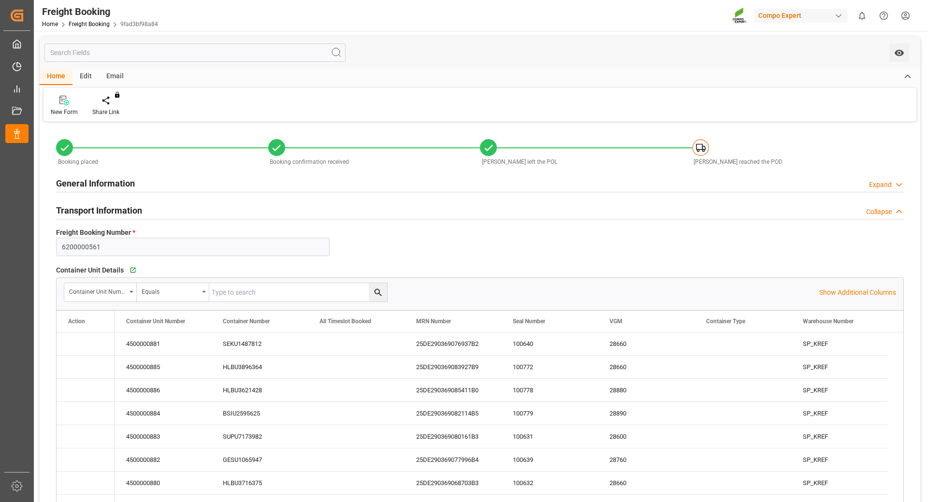
type input "[DATE] 13:40"
type input "[DATE] 09:58"
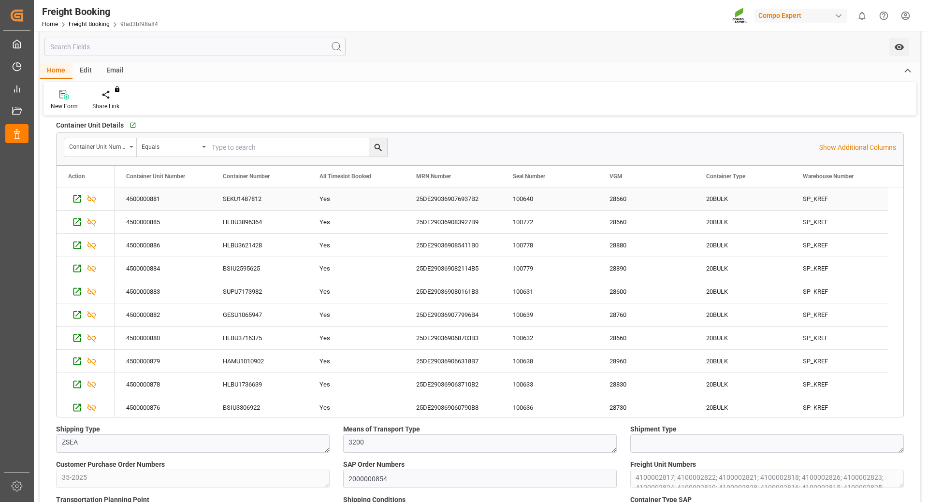
click at [258, 201] on div "SEKU1487812" at bounding box center [259, 199] width 97 height 23
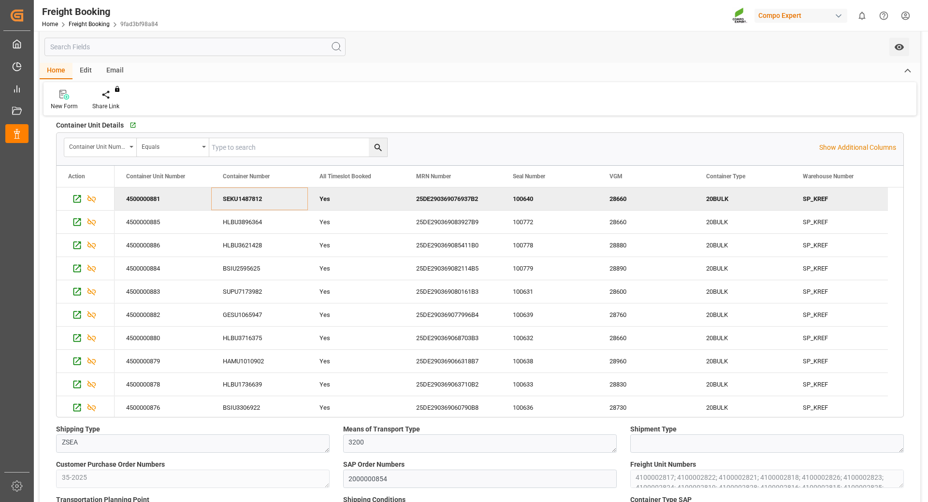
click at [457, 201] on div "25DE290369076937B2" at bounding box center [453, 199] width 97 height 23
click at [247, 219] on div "HLBU3896364" at bounding box center [259, 222] width 97 height 23
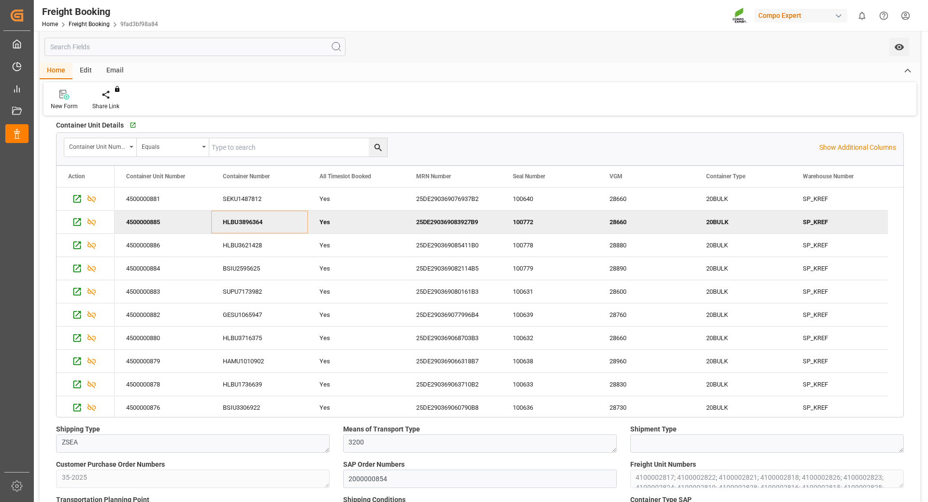
click at [443, 225] on div "25DE290369083927B9" at bounding box center [453, 222] width 97 height 23
click at [250, 242] on div "HLBU3621428" at bounding box center [259, 245] width 97 height 23
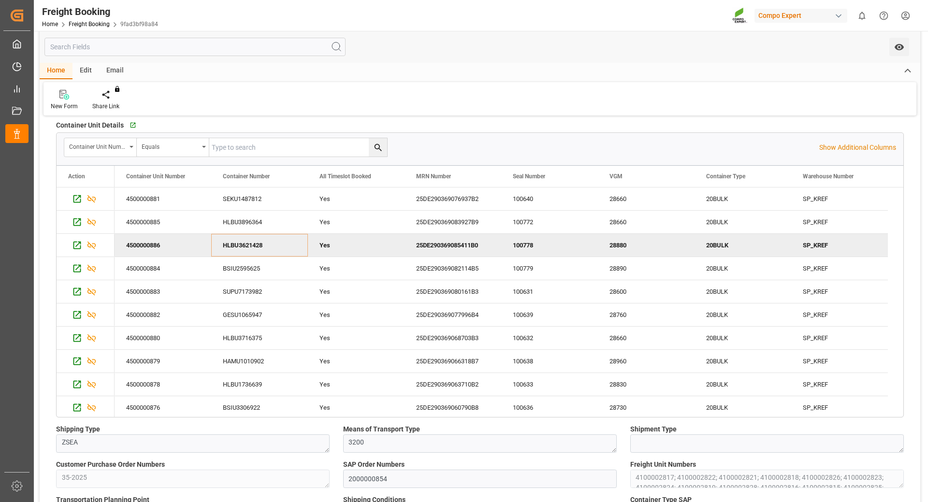
drag, startPoint x: 456, startPoint y: 246, endPoint x: 366, endPoint y: 211, distance: 97.4
click at [456, 246] on div "25DE290369085411B0" at bounding box center [453, 245] width 97 height 23
click at [243, 270] on div "BSIU2595625" at bounding box center [259, 268] width 97 height 23
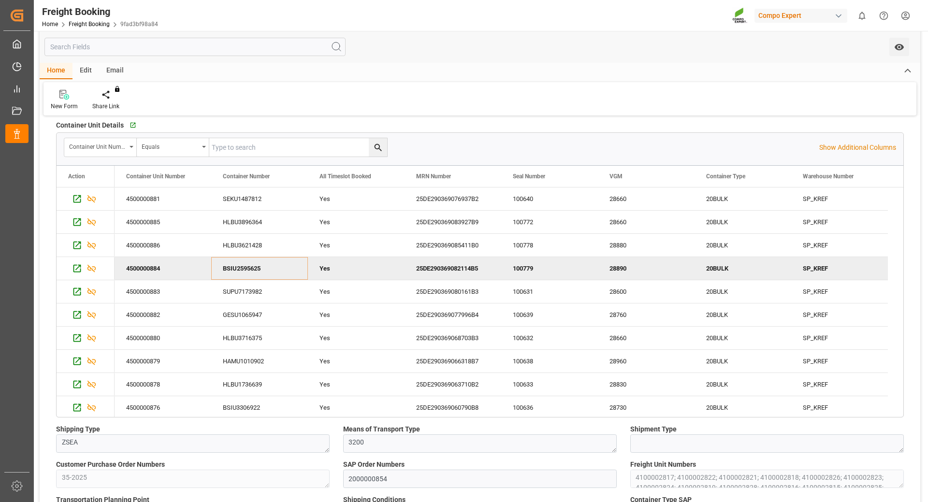
click at [440, 271] on div "25DE290369082114B5" at bounding box center [453, 268] width 97 height 23
click at [265, 293] on div "SUPU7173982" at bounding box center [259, 291] width 97 height 23
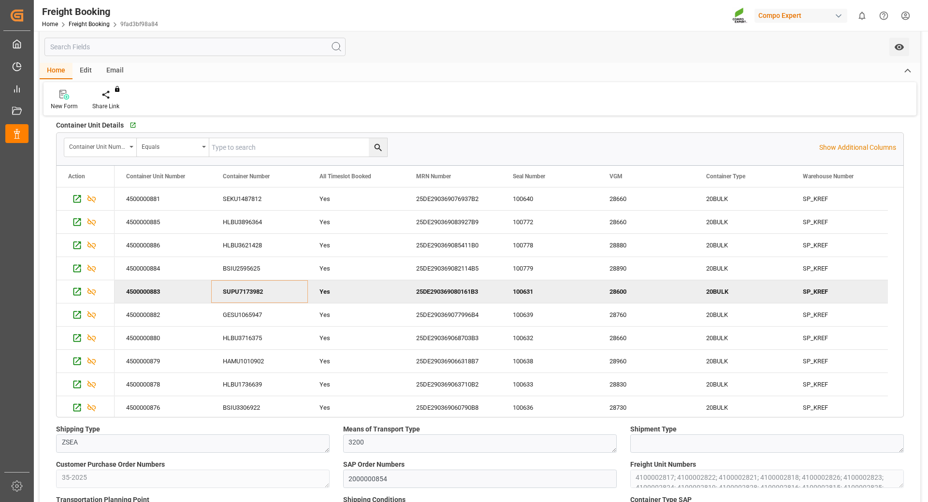
click at [464, 288] on div "25DE290369080161B3" at bounding box center [453, 291] width 97 height 23
click at [244, 318] on div "GESU1065947" at bounding box center [259, 315] width 97 height 23
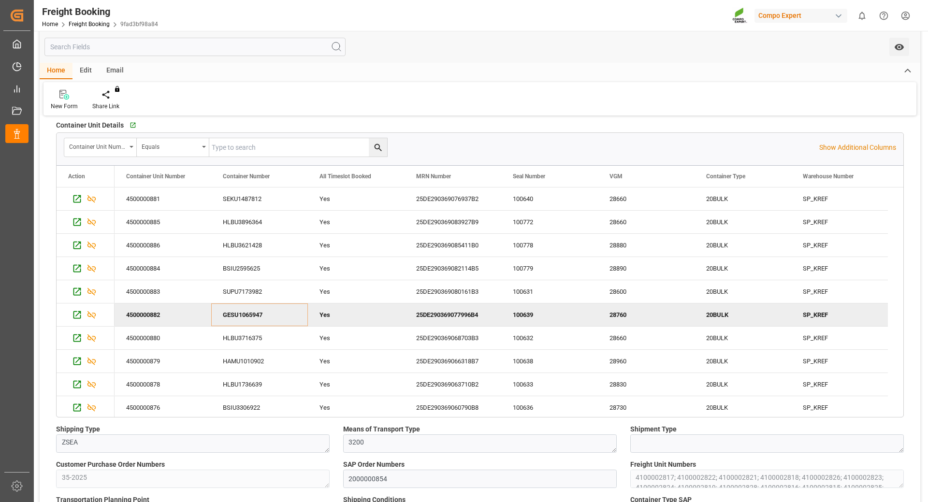
click at [473, 318] on div "25DE290369077996B4" at bounding box center [453, 315] width 97 height 23
click at [253, 344] on div "HLBU3716375" at bounding box center [259, 338] width 97 height 23
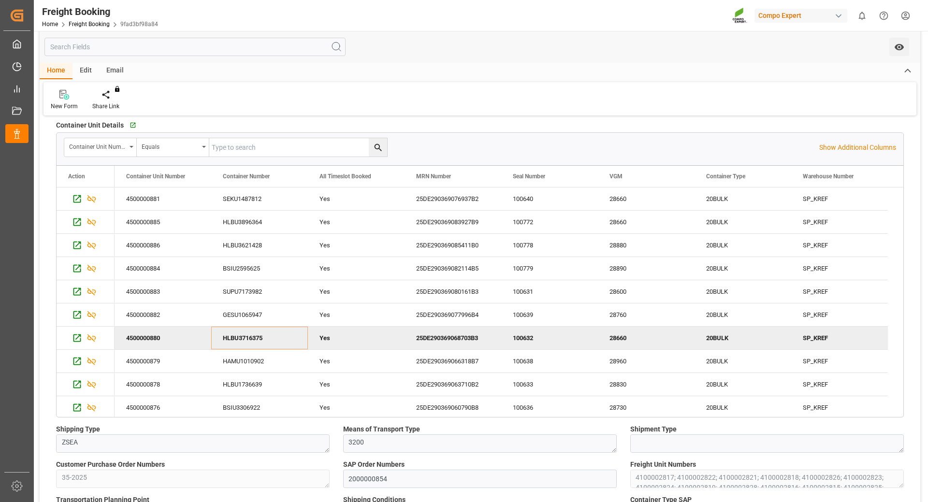
drag, startPoint x: 468, startPoint y: 340, endPoint x: 420, endPoint y: 327, distance: 50.1
click at [468, 340] on div "25DE290369068703B3" at bounding box center [453, 338] width 97 height 23
click at [253, 364] on div "HAMU1010902" at bounding box center [259, 361] width 97 height 23
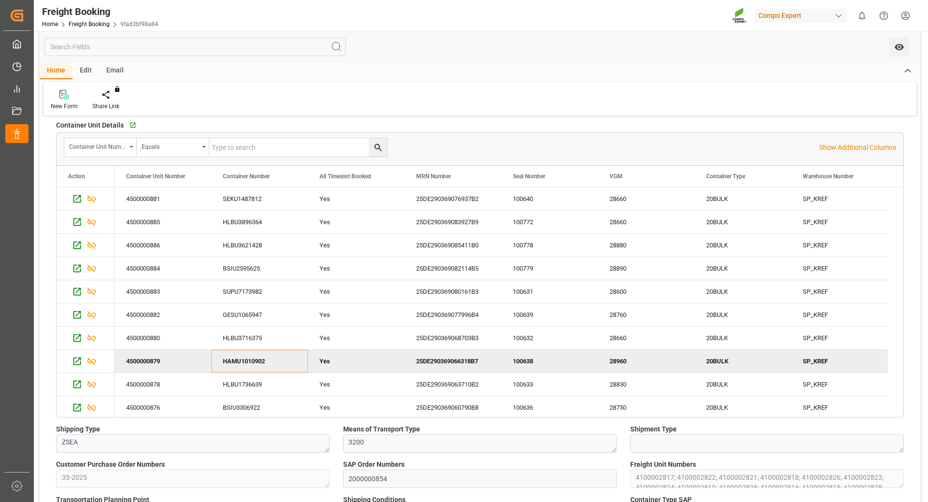
click at [486, 358] on div "25DE290369066318B7" at bounding box center [453, 361] width 97 height 23
click at [239, 383] on div "HLBU1736639" at bounding box center [259, 384] width 97 height 23
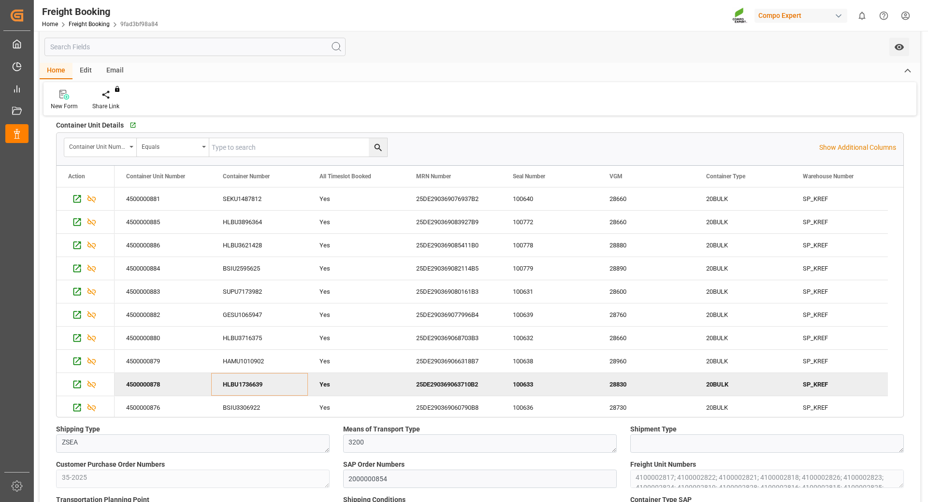
click at [468, 387] on div "25DE290369063710B2" at bounding box center [453, 384] width 97 height 23
click at [242, 410] on div "BSIU3306922" at bounding box center [259, 408] width 97 height 23
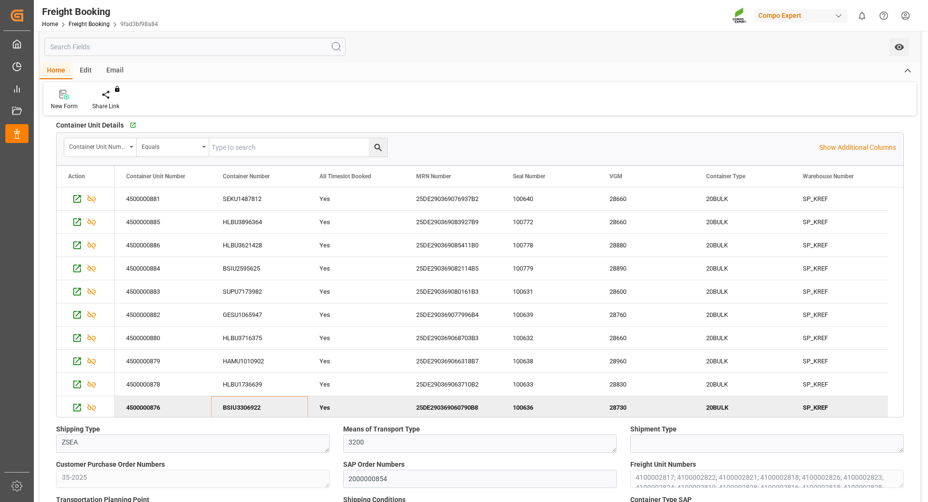
click at [459, 408] on div "25DE290369060790B8" at bounding box center [453, 408] width 97 height 23
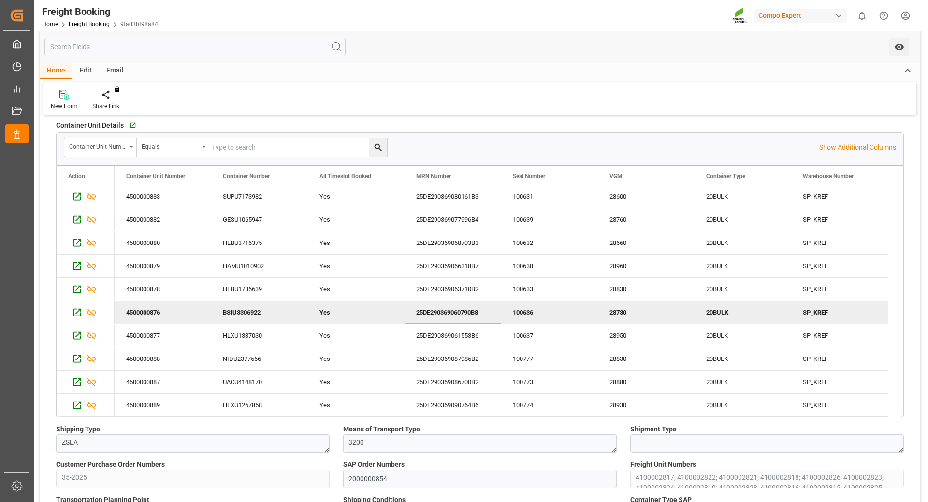
scroll to position [193, 0]
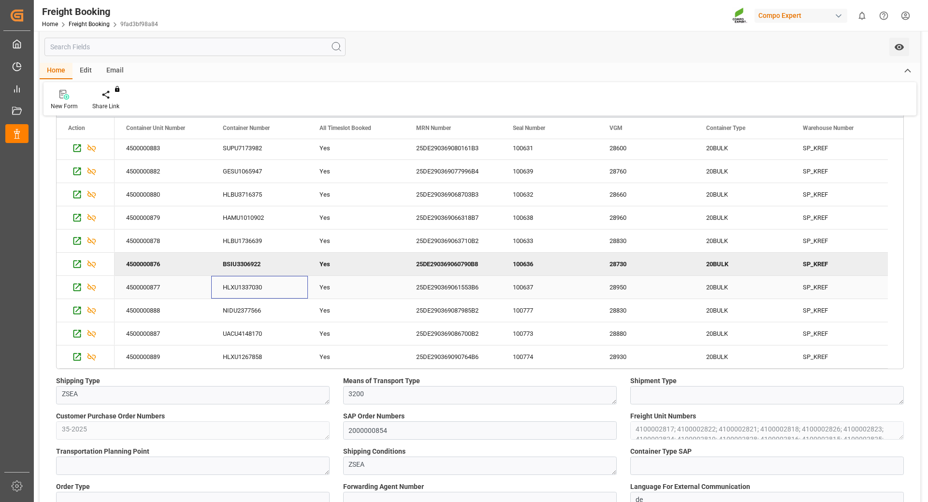
click at [244, 294] on div "HLXU1337030" at bounding box center [259, 287] width 97 height 23
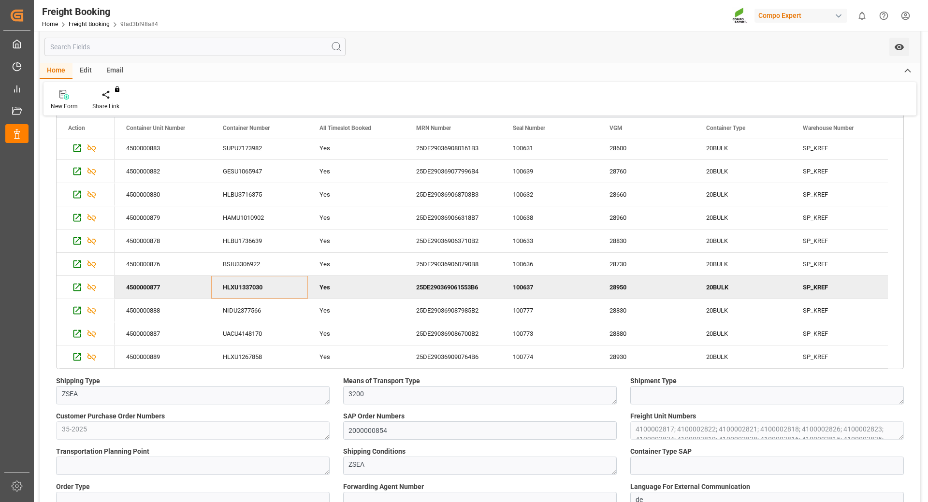
click at [446, 288] on div "25DE290369061553B6" at bounding box center [453, 287] width 97 height 23
click at [237, 310] on div "NIDU2377566" at bounding box center [259, 310] width 97 height 23
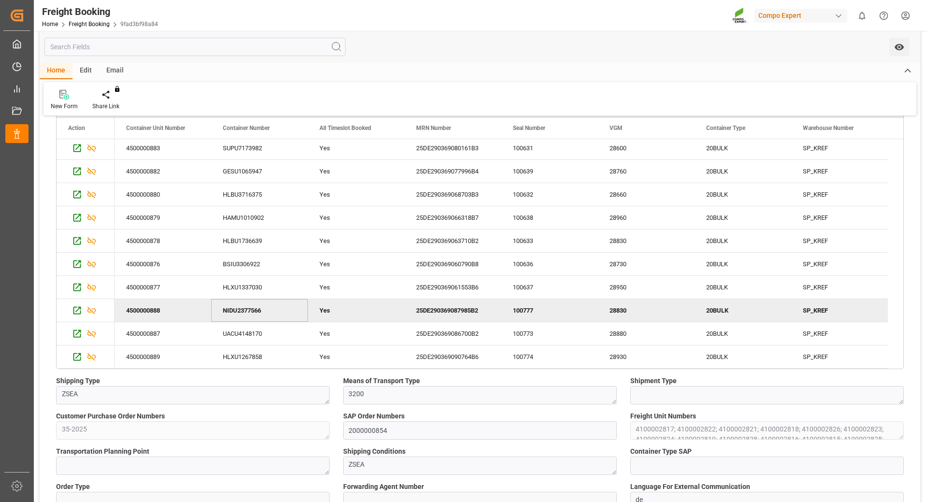
click at [476, 316] on div "25DE290369087985B2" at bounding box center [453, 310] width 97 height 23
click at [245, 330] on div "UACU4148170" at bounding box center [259, 334] width 97 height 23
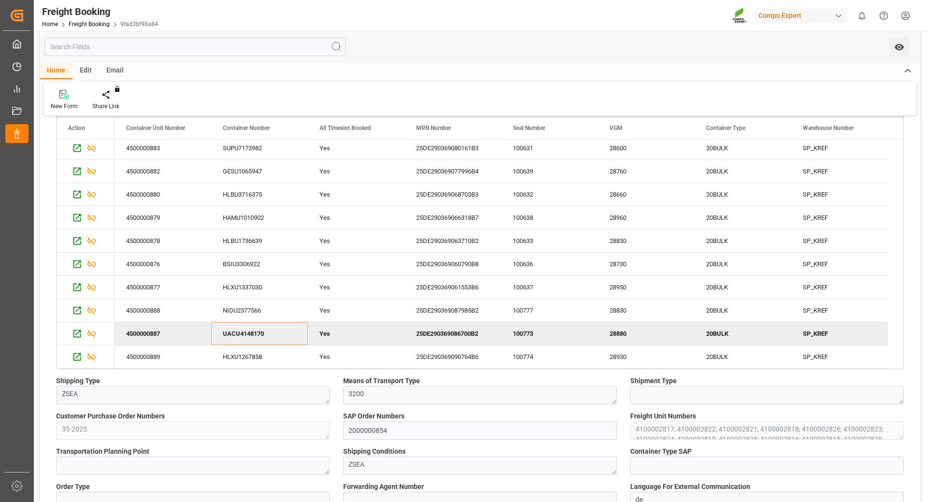
click at [449, 340] on div "25DE290369086700B2" at bounding box center [453, 334] width 97 height 23
click at [249, 360] on div "HLXU1267858" at bounding box center [259, 357] width 97 height 23
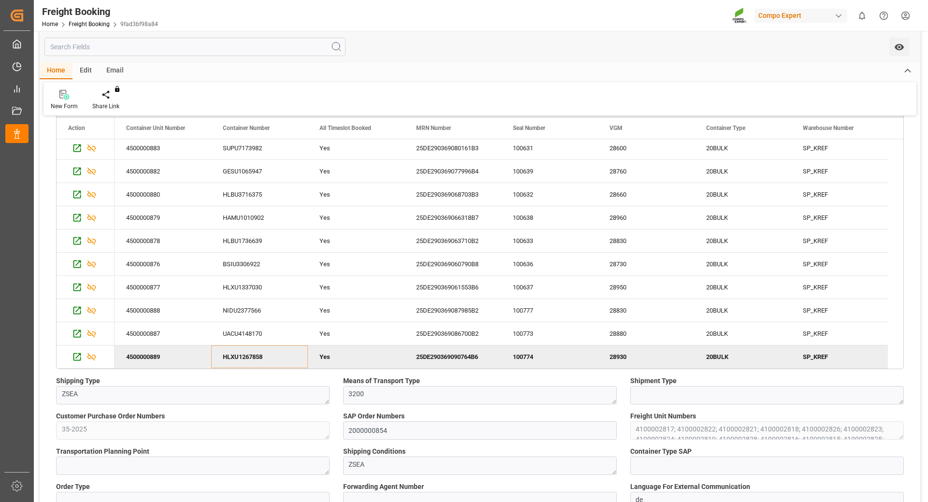
click at [467, 358] on div "25DE290369090764B6" at bounding box center [453, 357] width 97 height 23
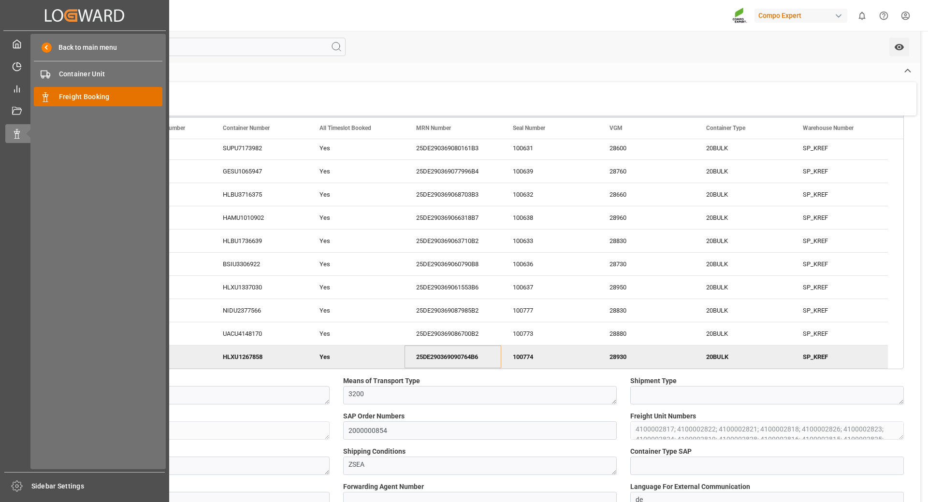
click at [101, 100] on span "Freight Booking" at bounding box center [111, 97] width 104 height 10
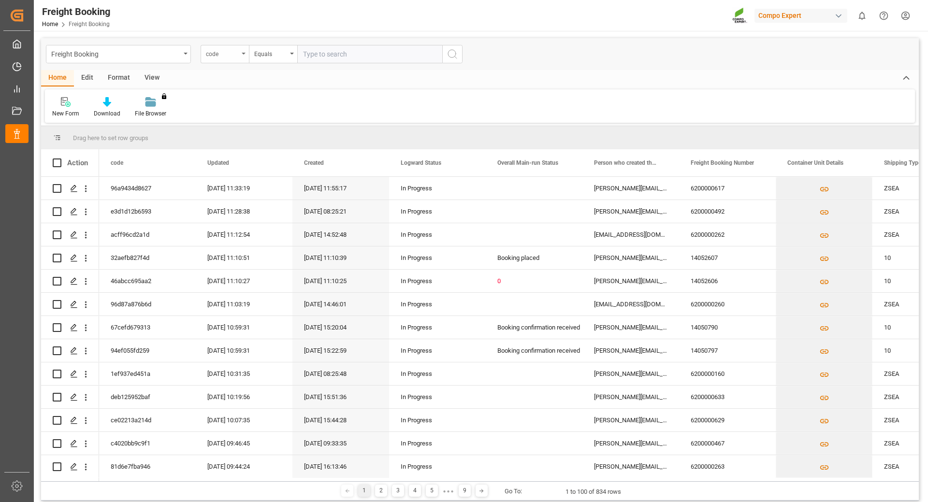
click at [235, 51] on div "code" at bounding box center [222, 52] width 33 height 11
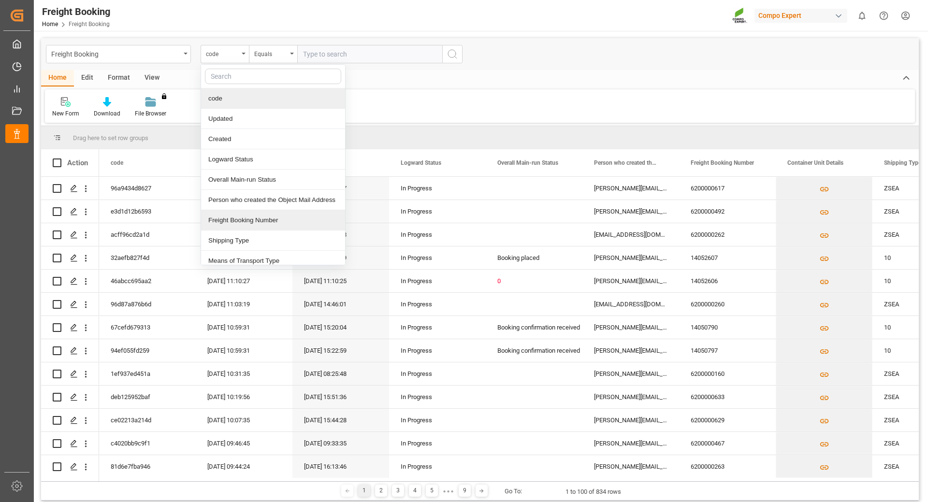
click at [261, 222] on div "Freight Booking Number" at bounding box center [273, 220] width 144 height 20
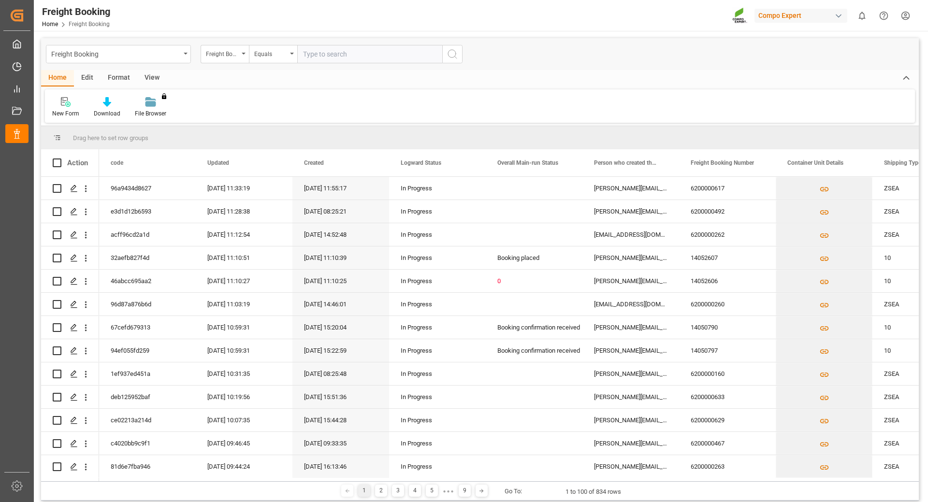
click at [362, 56] on input "text" at bounding box center [369, 54] width 145 height 18
type input "6200000262"
click at [443, 52] on button "search button" at bounding box center [452, 54] width 20 height 18
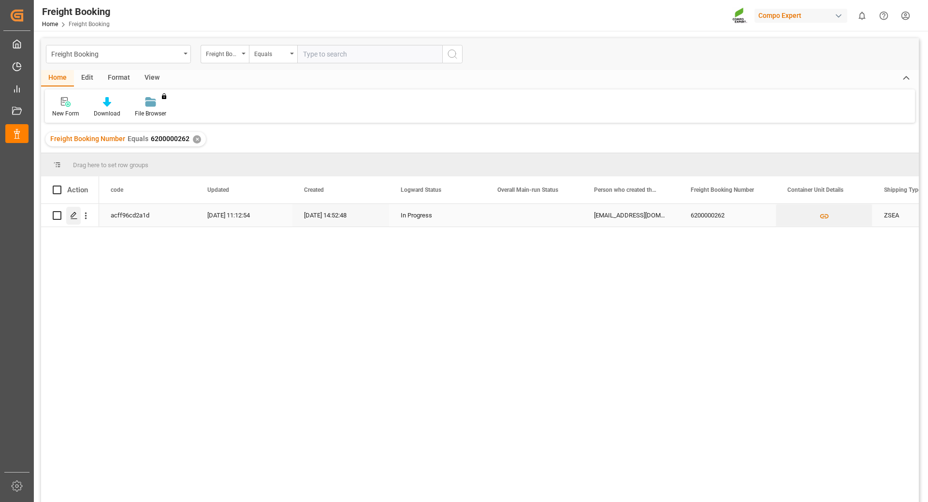
click at [77, 216] on icon "Press SPACE to select this row." at bounding box center [74, 216] width 8 height 8
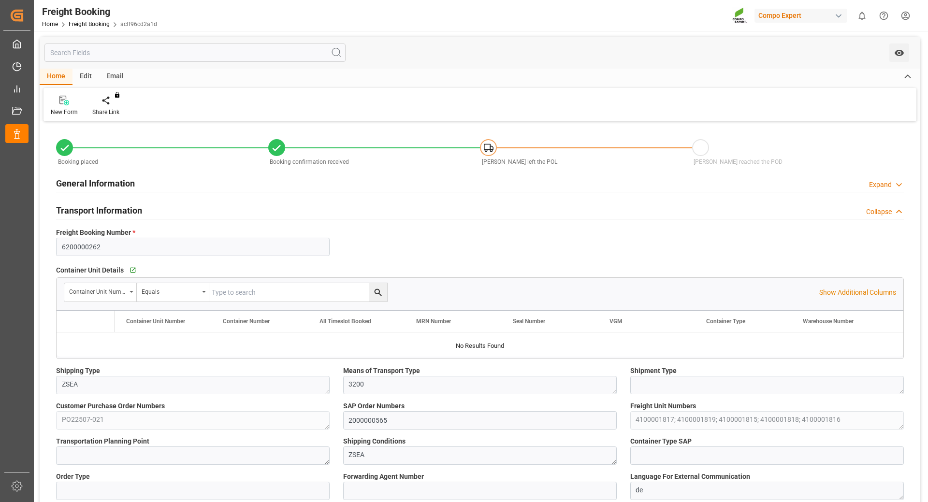
type input "Yang Ming"
type input "Yang Ming Marine Transport Corp."
type input "9792618"
type input "BEANR"
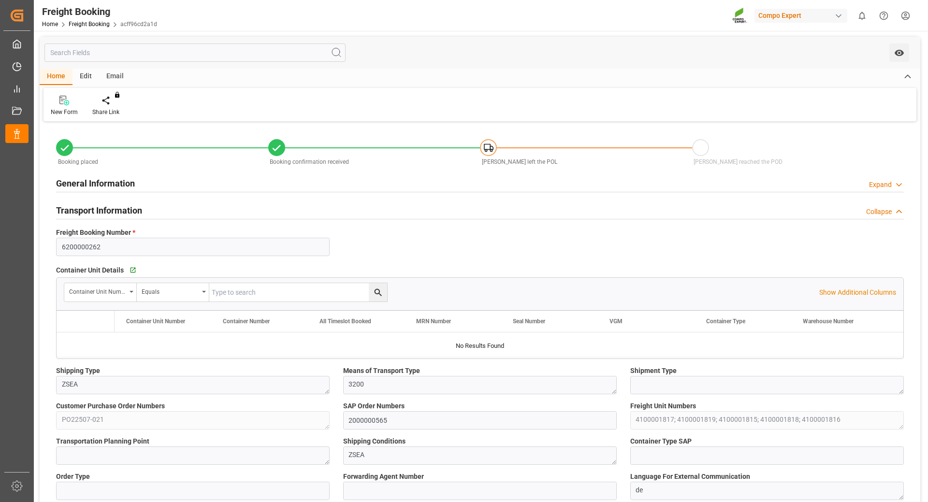
type input "THPAT"
type input "0"
type input "231125"
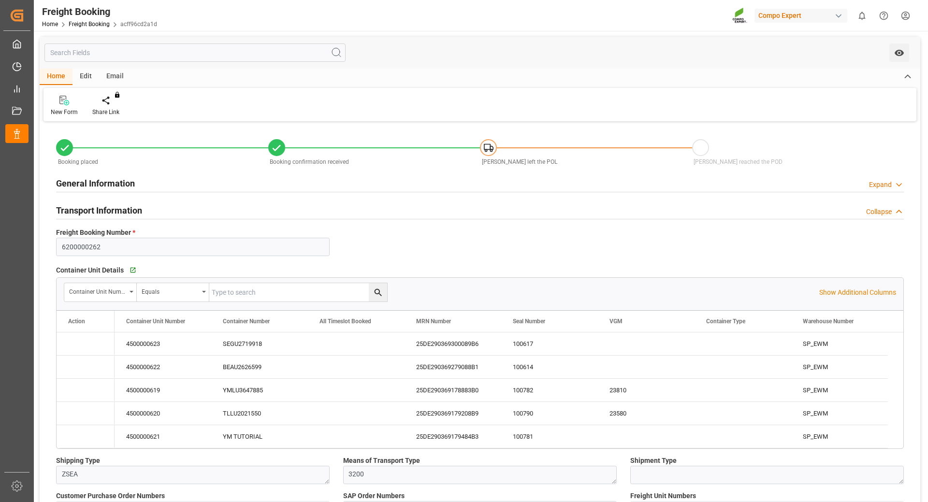
type input "19.09.2025 01:00"
type input "26.09.2025 01:00"
type input "08.11.2025 20:00"
type input "28.09.2025 01:00"
type input "19.11.2025 12:00"
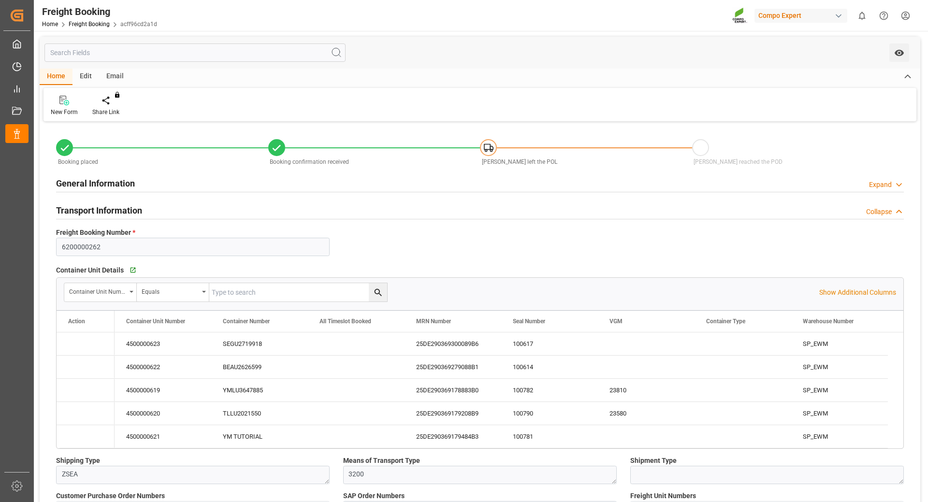
type input "15.07.2025 14:52"
type input "15.07.2025 14:58"
type input "11.08.2025 07:50"
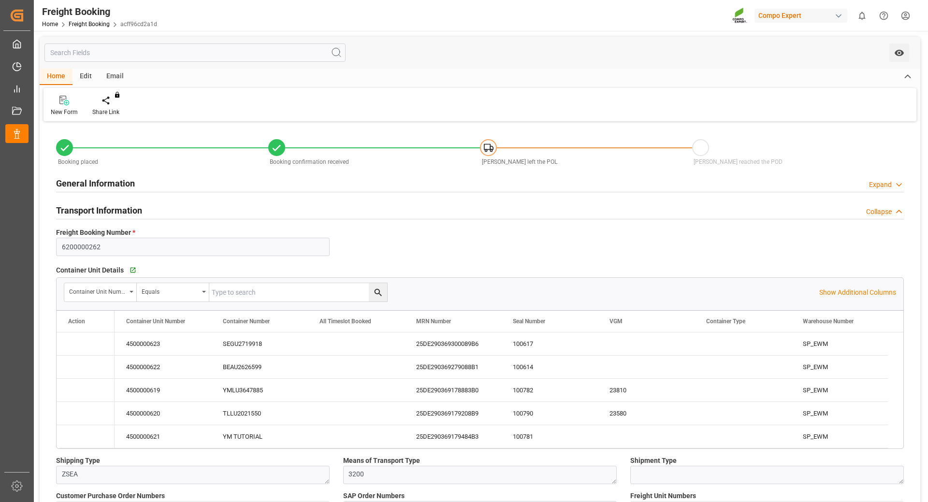
type input "11.08.2025 07:50"
type input "19.09.2025 06:19"
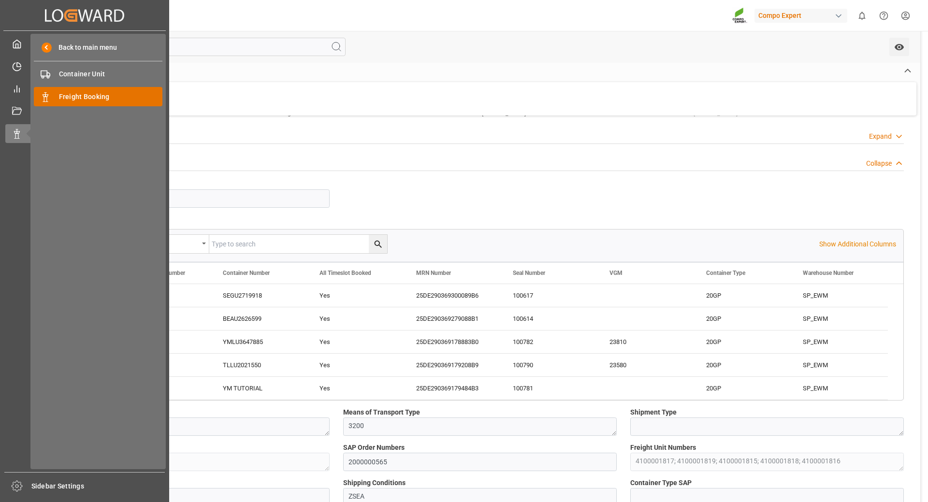
click at [104, 98] on span "Freight Booking" at bounding box center [111, 97] width 104 height 10
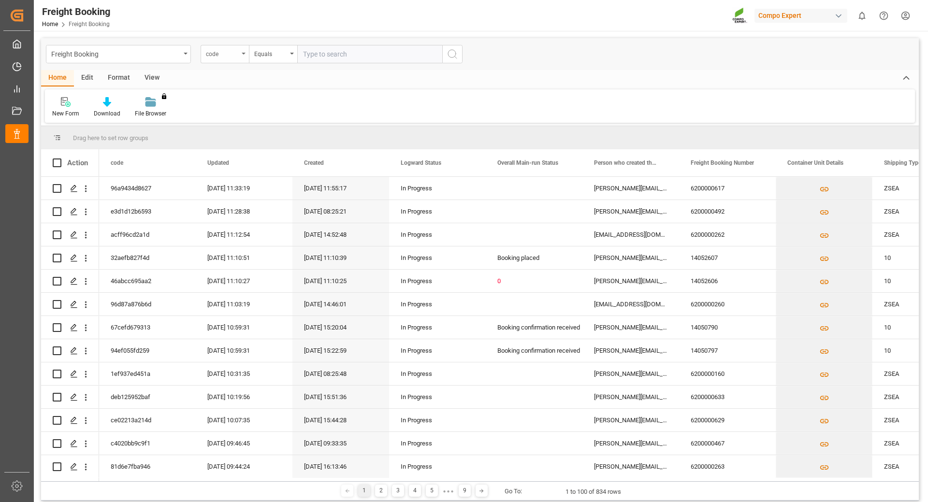
click at [242, 56] on div "code" at bounding box center [225, 54] width 48 height 18
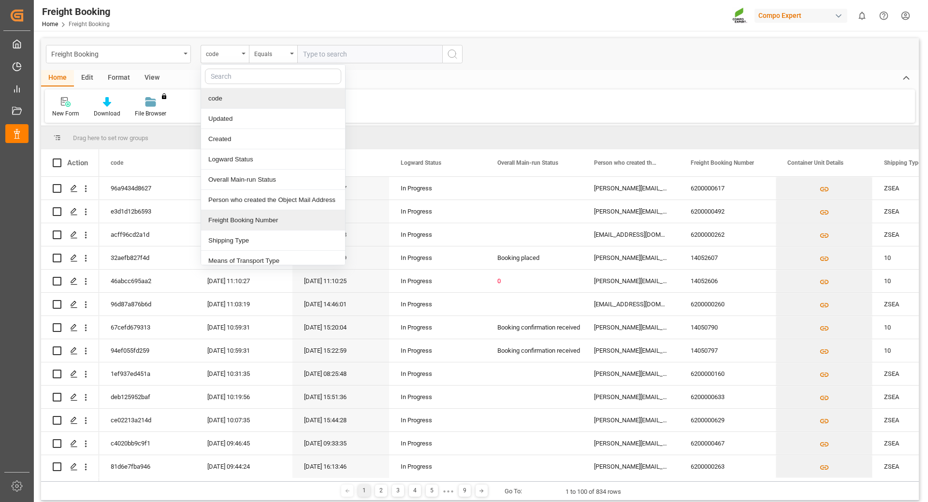
drag, startPoint x: 271, startPoint y: 216, endPoint x: 326, endPoint y: 126, distance: 104.8
click at [272, 216] on div "Freight Booking Number" at bounding box center [273, 220] width 144 height 20
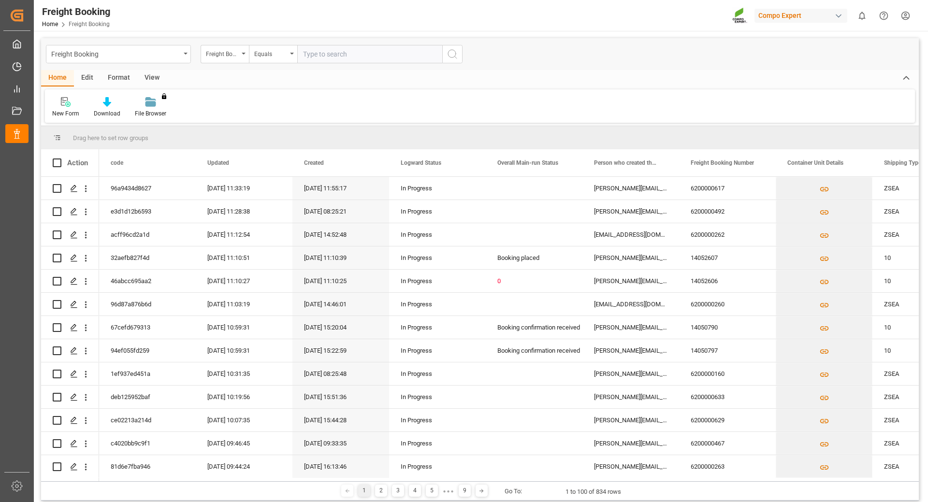
click at [321, 59] on input "text" at bounding box center [369, 54] width 145 height 18
type input "6200000367"
click at [456, 59] on icon "search button" at bounding box center [453, 54] width 12 height 12
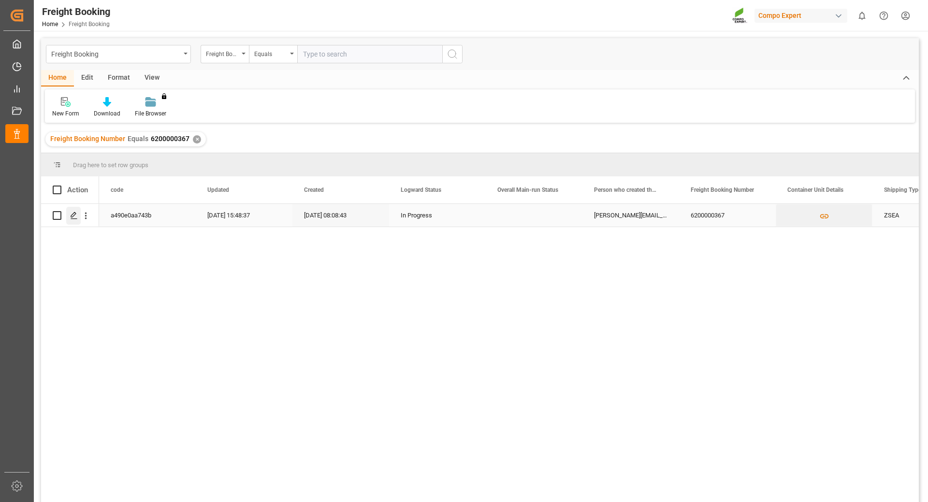
click at [74, 216] on polygon "Press SPACE to select this row." at bounding box center [73, 215] width 5 height 5
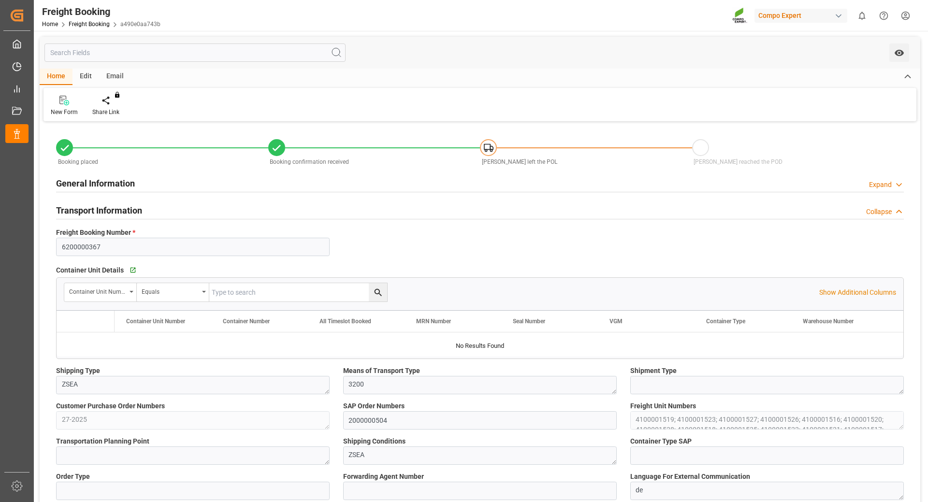
type input "Hapag [PERSON_NAME]"
type input "Hapag Lloyd Aktiengesellschaft"
type input "9723277"
type input "BEANR"
type input "ECPSJ"
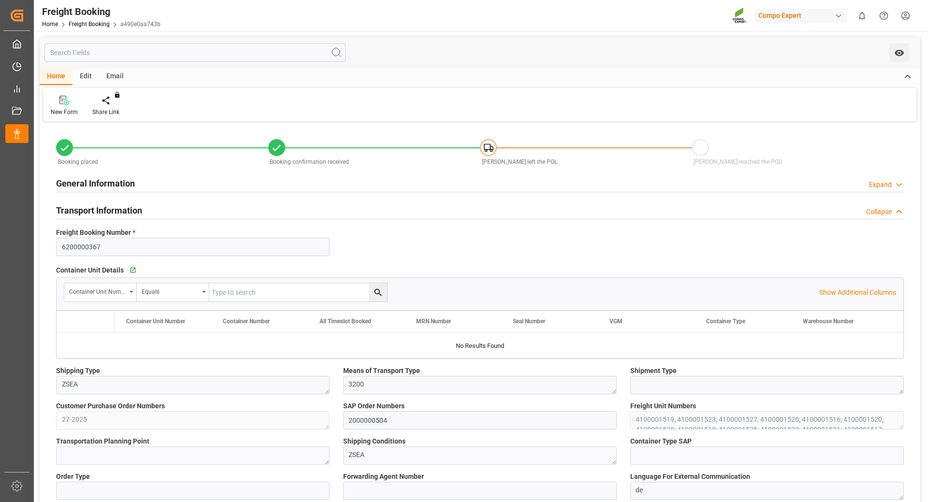
type input "0"
type input "715500"
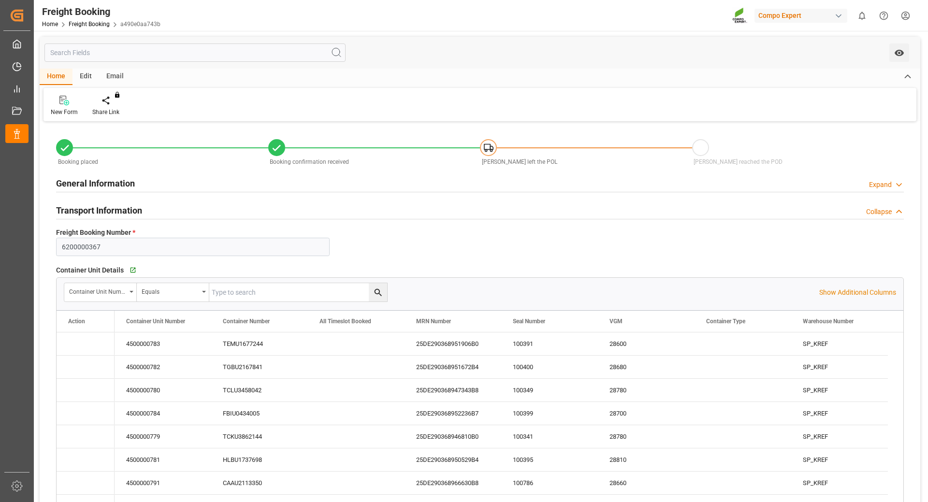
type input "17.09.2025 01:00"
type input "[DATE] 01:00"
type input "[DATE] 08:00"
type input "23.07.2025 08:08"
type input "23.07.2025 08:11"
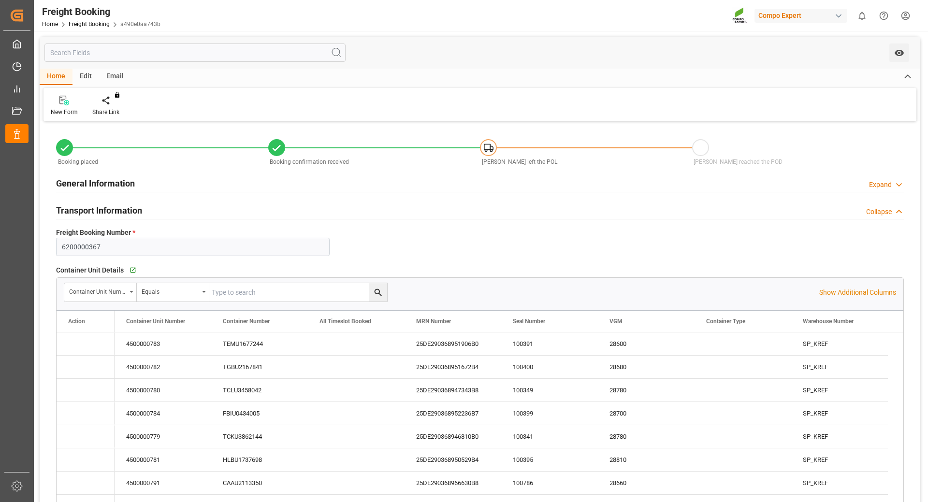
type input "23.07.2025 08:11"
type input "01.09.2025 08:52"
type input "17.09.2025 07:55"
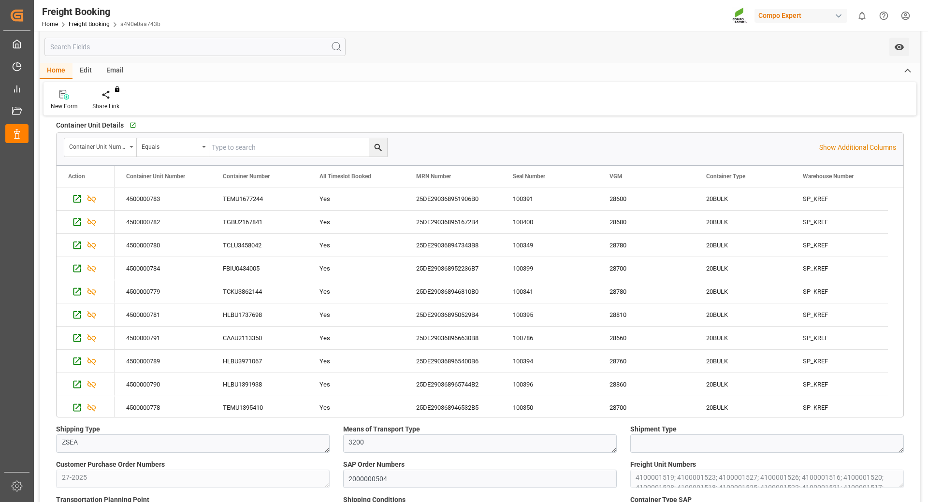
scroll to position [193, 0]
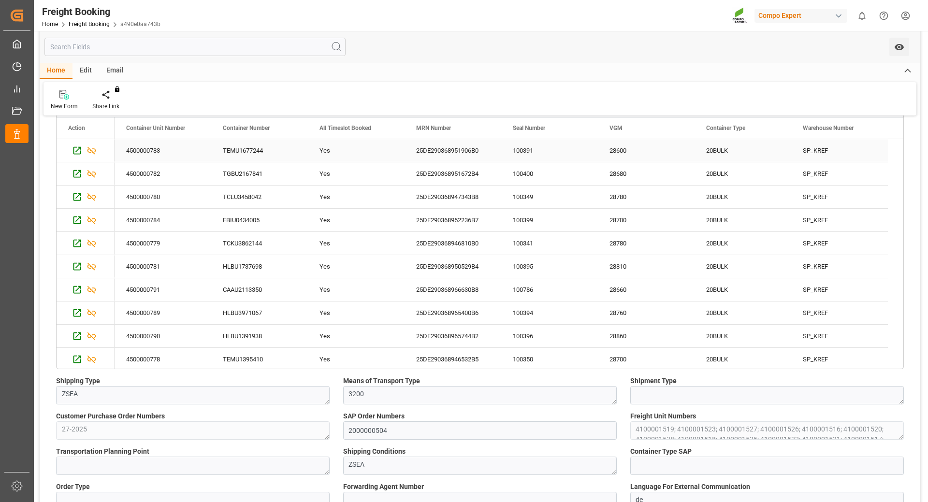
click at [247, 151] on div "TEMU1677244" at bounding box center [259, 150] width 97 height 23
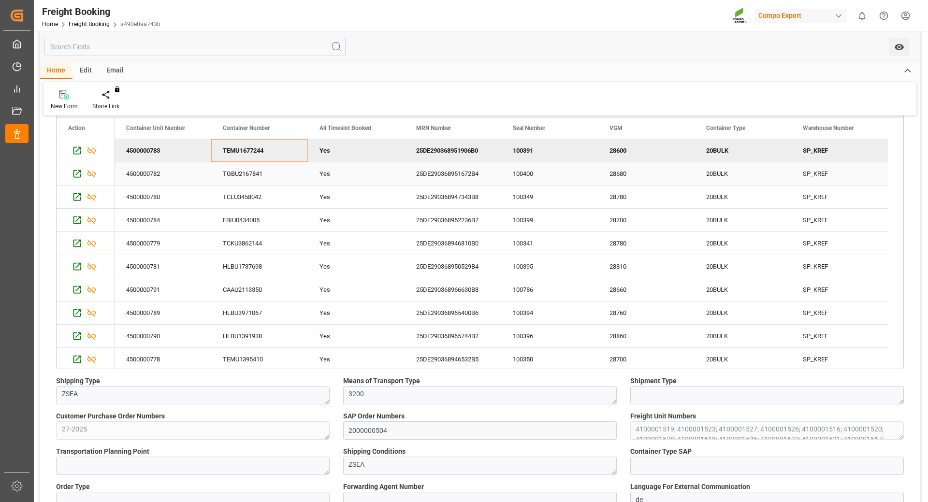
drag, startPoint x: 257, startPoint y: 171, endPoint x: 371, endPoint y: 185, distance: 115.4
click at [257, 171] on div "TGBU2167841" at bounding box center [259, 173] width 97 height 23
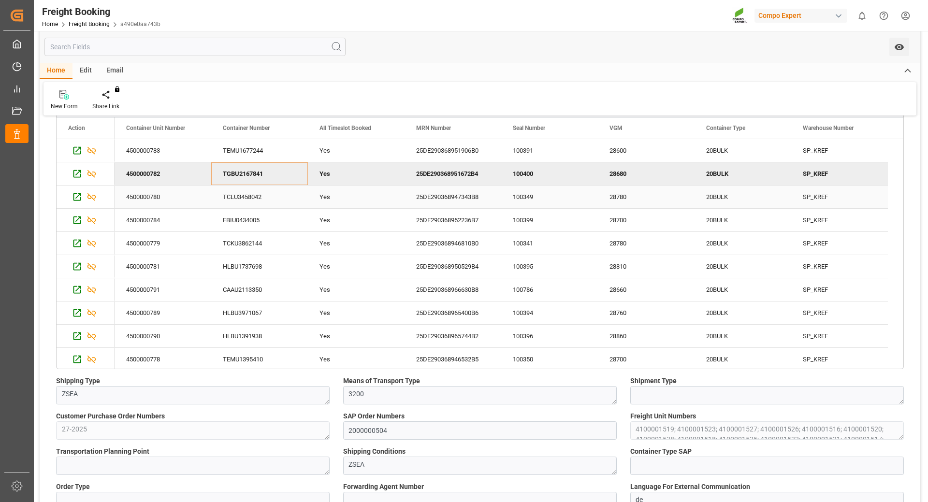
click at [265, 198] on div "TCLU3458042" at bounding box center [259, 197] width 97 height 23
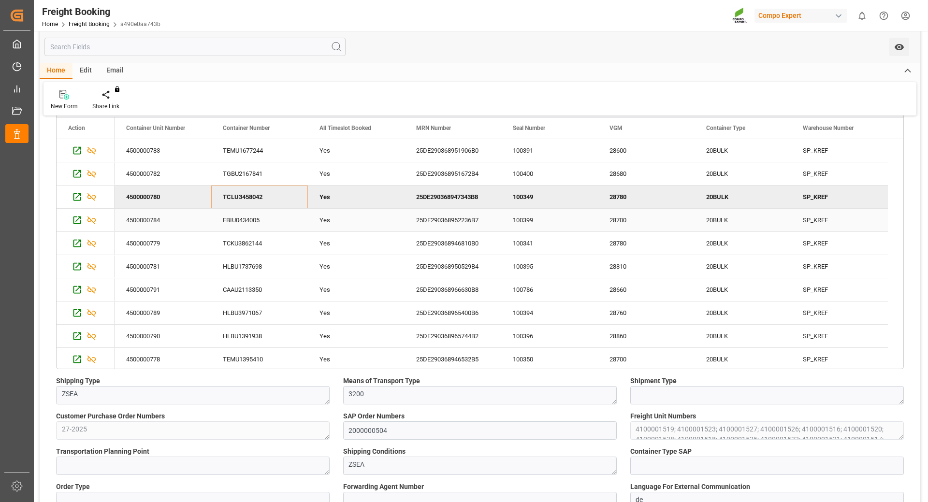
click at [249, 220] on div "FBIU0434005" at bounding box center [259, 220] width 97 height 23
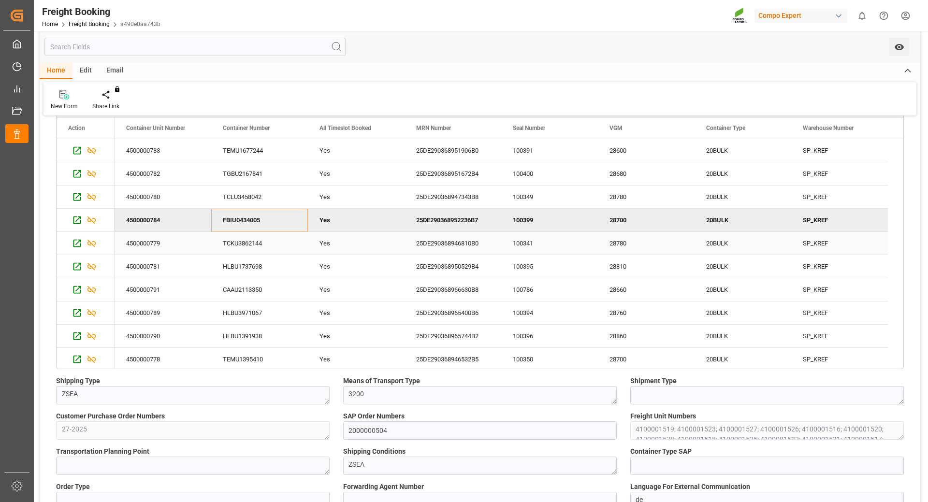
click at [246, 244] on div "TCKU3862144" at bounding box center [259, 243] width 97 height 23
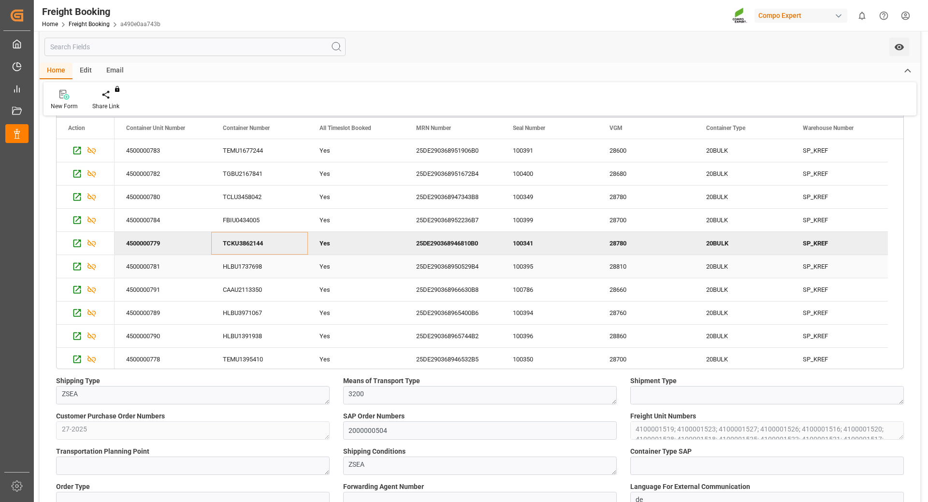
drag, startPoint x: 259, startPoint y: 265, endPoint x: 839, endPoint y: 197, distance: 584.2
click at [259, 265] on div "HLBU1737698" at bounding box center [259, 266] width 97 height 23
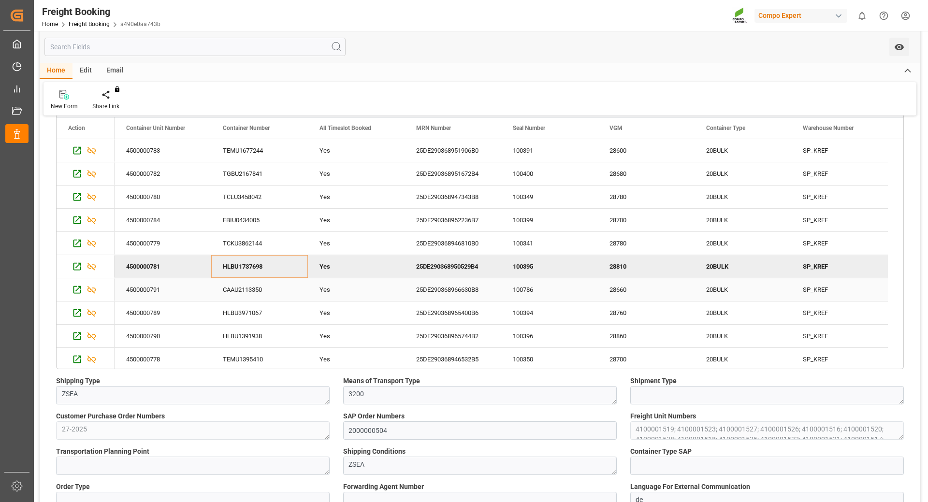
drag, startPoint x: 248, startPoint y: 289, endPoint x: 926, endPoint y: 218, distance: 681.2
click at [248, 289] on div "CAAU2113350" at bounding box center [259, 290] width 97 height 23
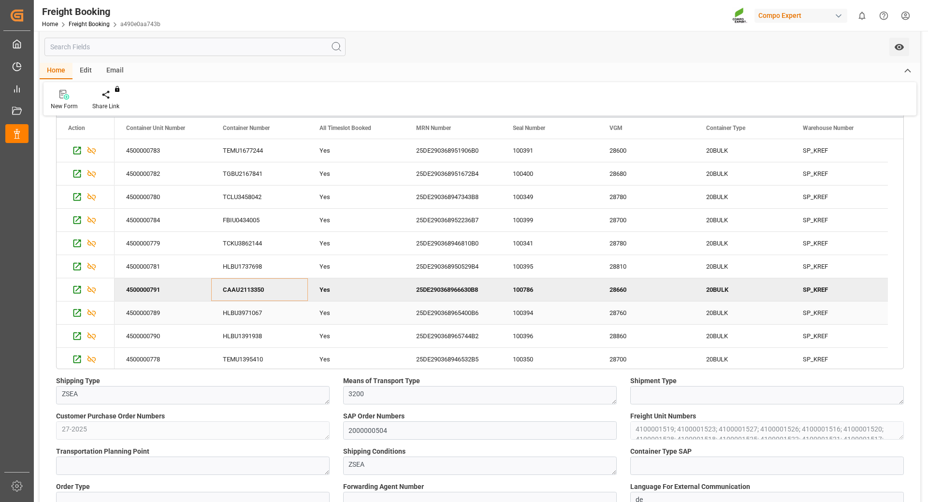
drag, startPoint x: 262, startPoint y: 315, endPoint x: 316, endPoint y: 308, distance: 55.1
click at [262, 315] on div "HLBU3971067" at bounding box center [259, 313] width 97 height 23
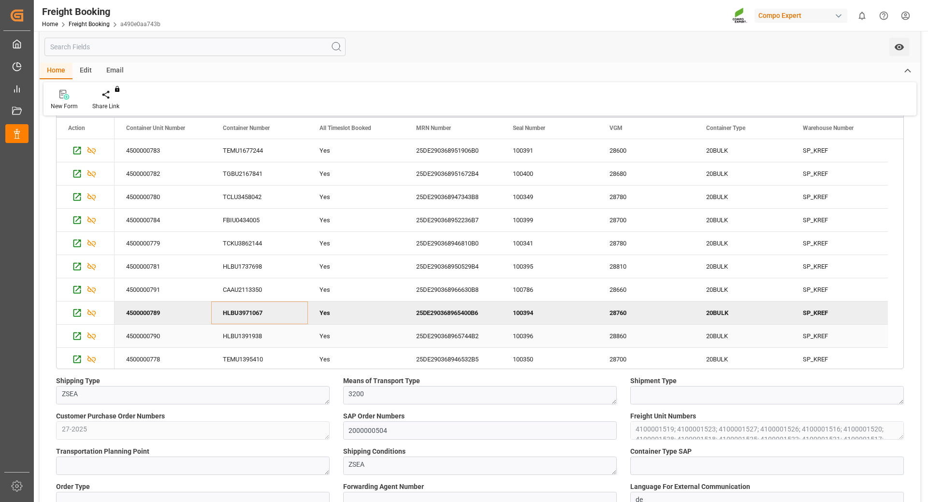
drag, startPoint x: 254, startPoint y: 331, endPoint x: 472, endPoint y: 320, distance: 218.4
click at [254, 331] on div "HLBU1391938" at bounding box center [259, 336] width 97 height 23
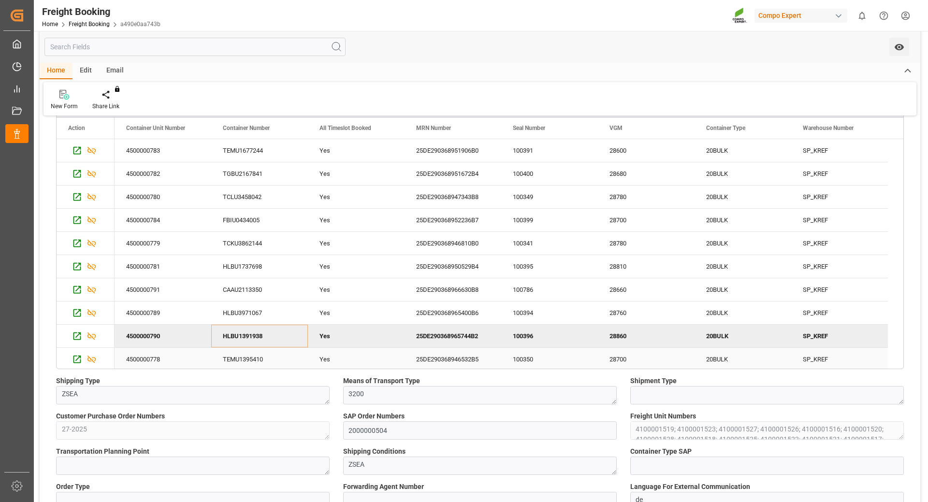
drag, startPoint x: 254, startPoint y: 361, endPoint x: 643, endPoint y: 299, distance: 393.7
click at [254, 361] on div "TEMU1395410" at bounding box center [259, 359] width 97 height 23
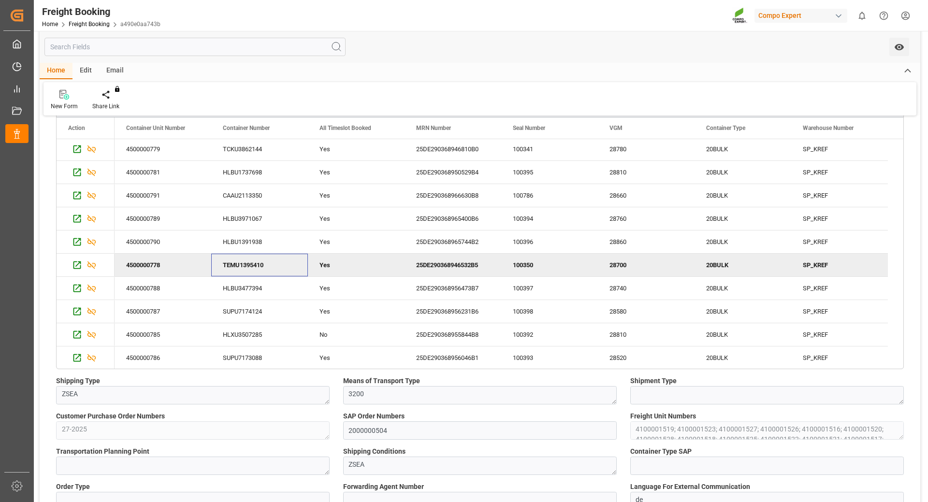
scroll to position [95, 0]
click at [249, 292] on div "HLBU3477394" at bounding box center [259, 287] width 97 height 23
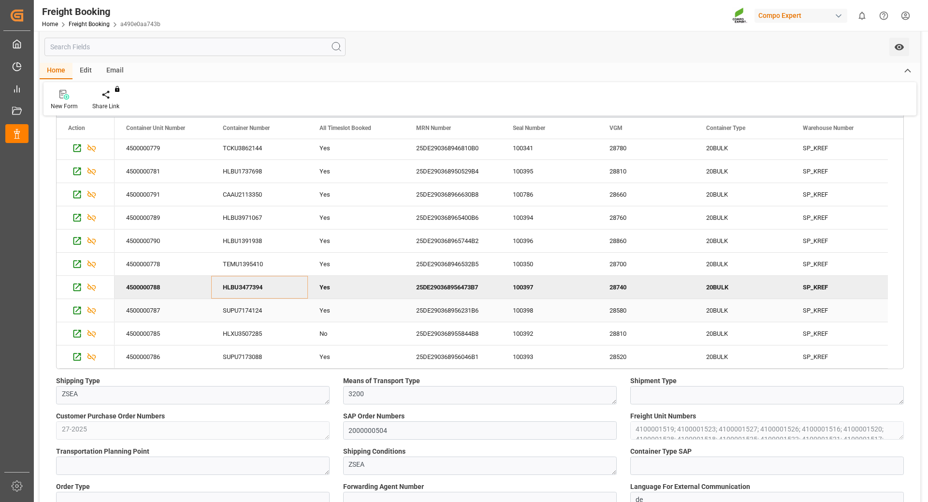
click at [250, 310] on div "SUPU7174124" at bounding box center [259, 310] width 97 height 23
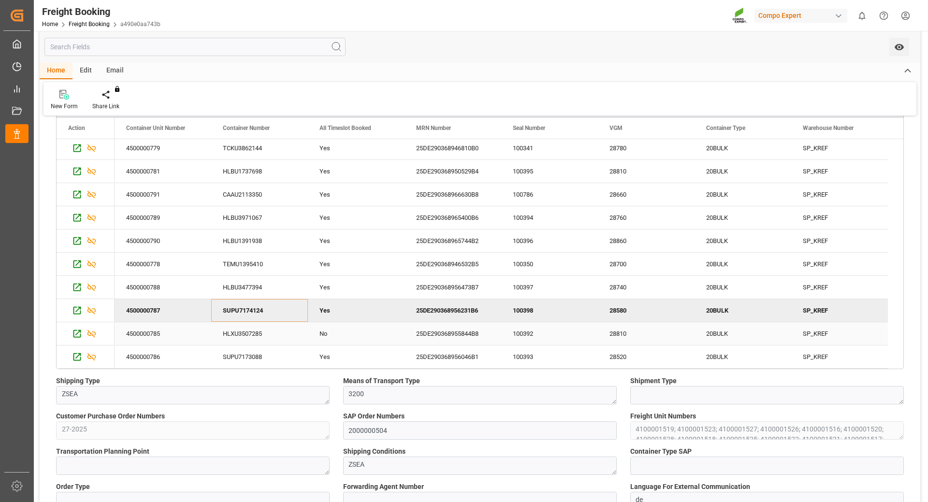
click at [250, 332] on div "HLXU3507285" at bounding box center [259, 334] width 97 height 23
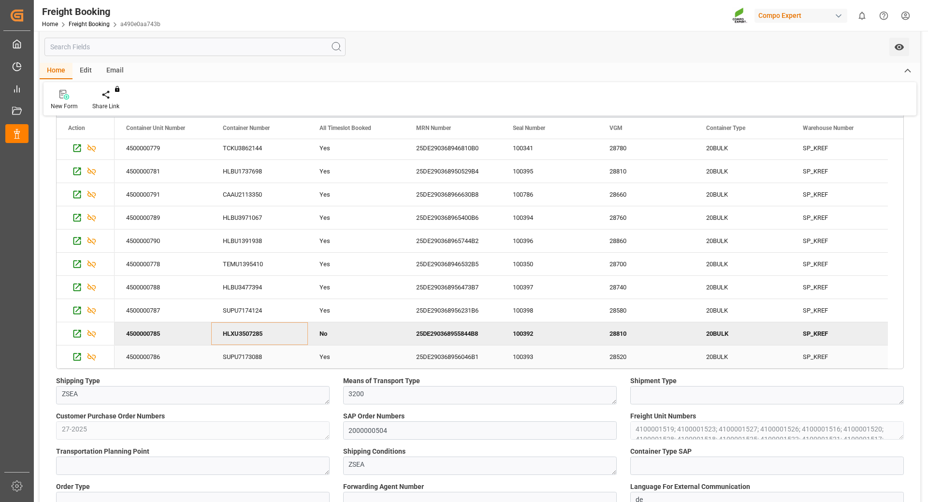
drag, startPoint x: 246, startPoint y: 357, endPoint x: 475, endPoint y: 353, distance: 229.3
click at [246, 357] on div "SUPU7173088" at bounding box center [259, 357] width 97 height 23
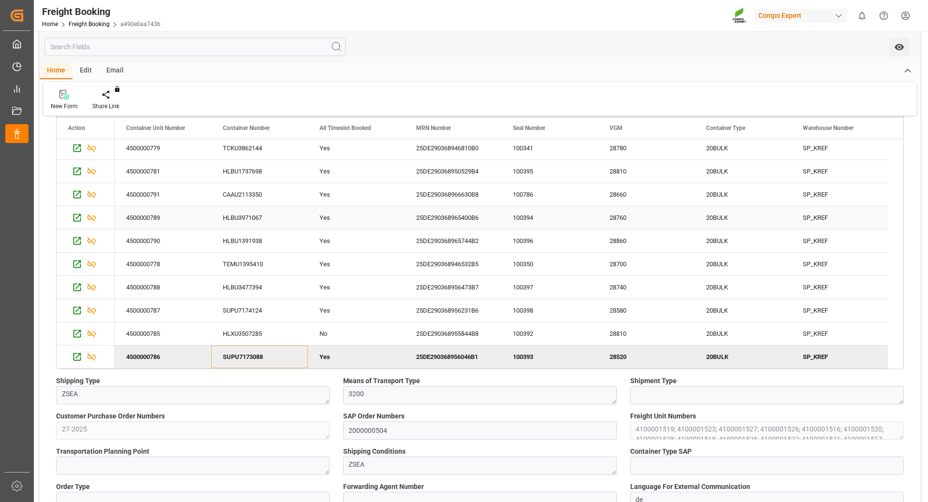
scroll to position [0, 0]
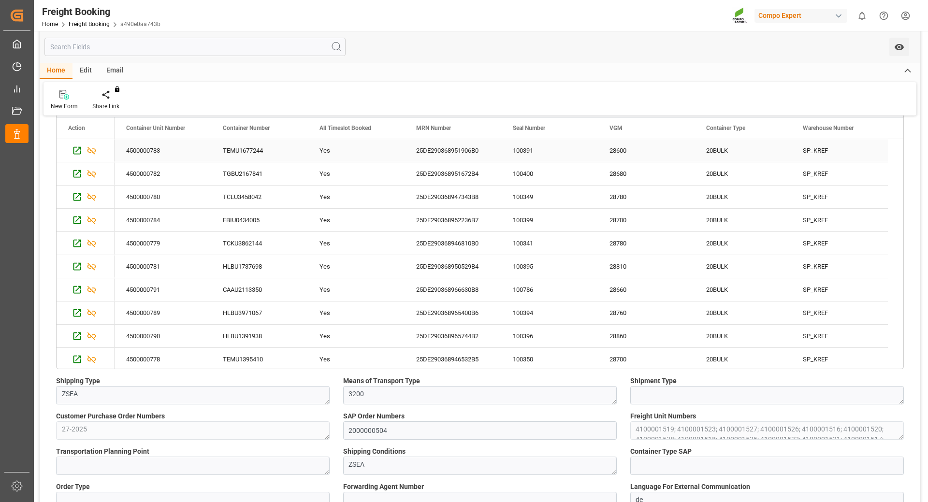
click at [449, 153] on div "25DE290368951906B0" at bounding box center [453, 150] width 97 height 23
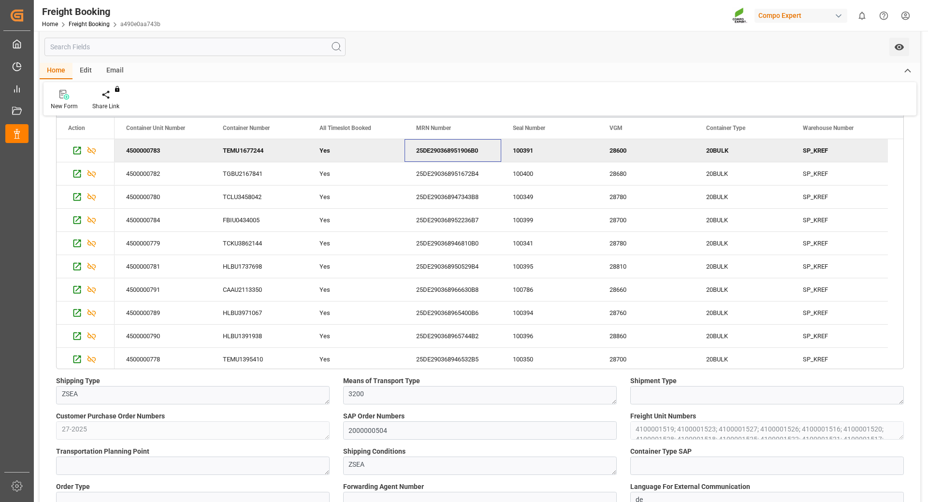
click at [246, 146] on div "TEMU1677244" at bounding box center [259, 150] width 97 height 23
click at [439, 156] on div "25DE290368951906B0" at bounding box center [453, 150] width 97 height 23
click at [248, 169] on div "TGBU2167841" at bounding box center [259, 173] width 97 height 23
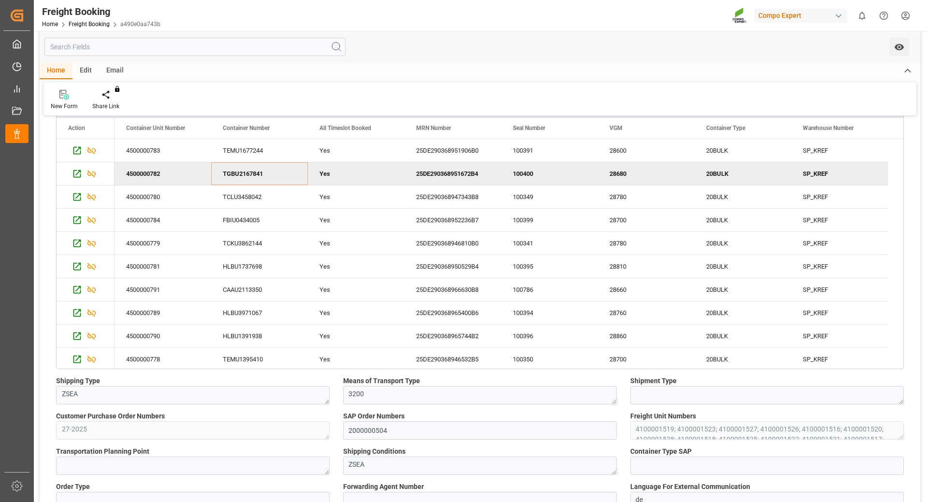
click at [451, 172] on div "25DE290368951672B4" at bounding box center [453, 173] width 97 height 23
click at [253, 200] on div "TCLU3458042" at bounding box center [259, 197] width 97 height 23
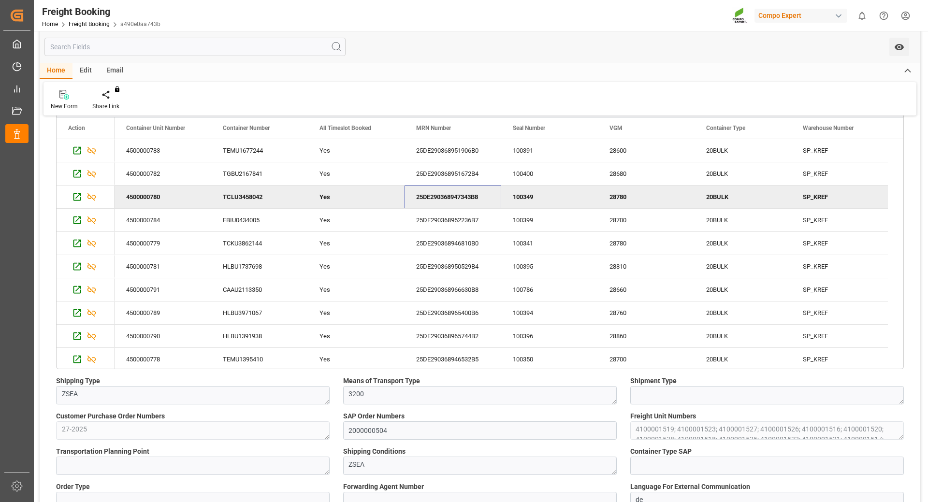
click at [443, 197] on div "25DE290368947343B8" at bounding box center [453, 197] width 97 height 23
click at [250, 221] on div "FBIU0434005" at bounding box center [259, 220] width 97 height 23
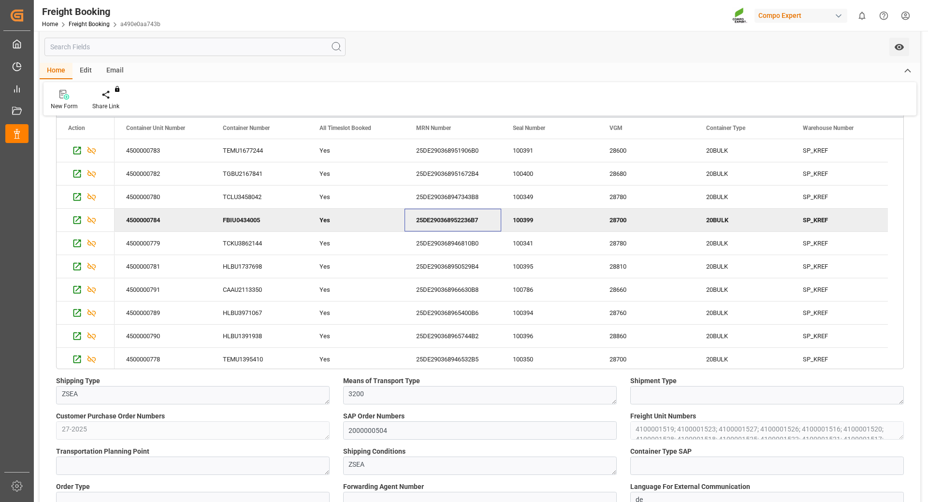
click at [458, 224] on div "25DE290368952236B7" at bounding box center [453, 220] width 97 height 23
click at [255, 250] on div "TCKU3862144" at bounding box center [259, 243] width 97 height 23
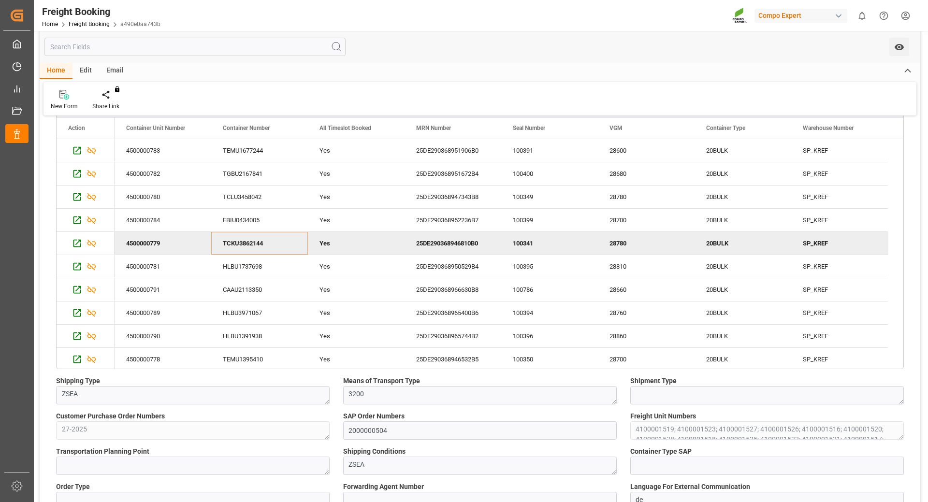
drag, startPoint x: 475, startPoint y: 241, endPoint x: 2, endPoint y: 206, distance: 473.7
click at [475, 241] on div "25DE290368946810B0" at bounding box center [453, 243] width 97 height 23
click at [257, 261] on div "HLBU1737698" at bounding box center [259, 266] width 97 height 23
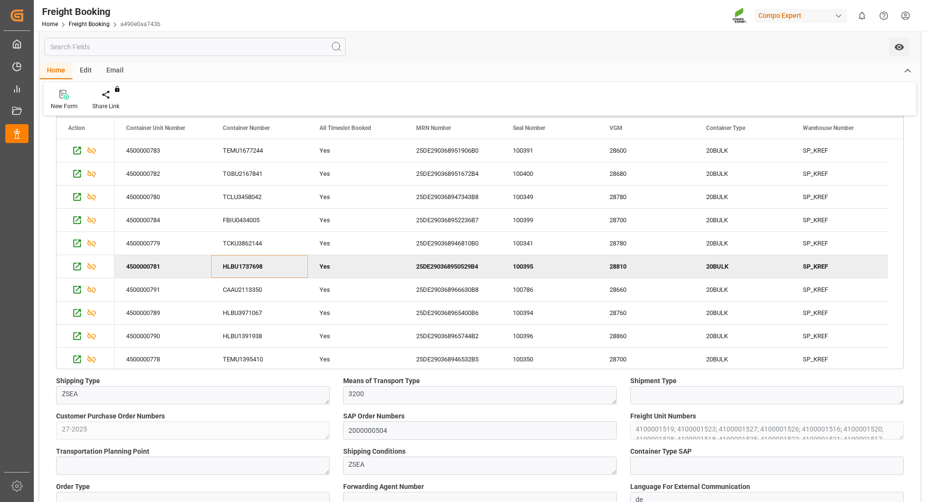
click at [459, 266] on div "25DE290368950529B4" at bounding box center [453, 266] width 97 height 23
click at [245, 286] on div "CAAU2113350" at bounding box center [259, 290] width 97 height 23
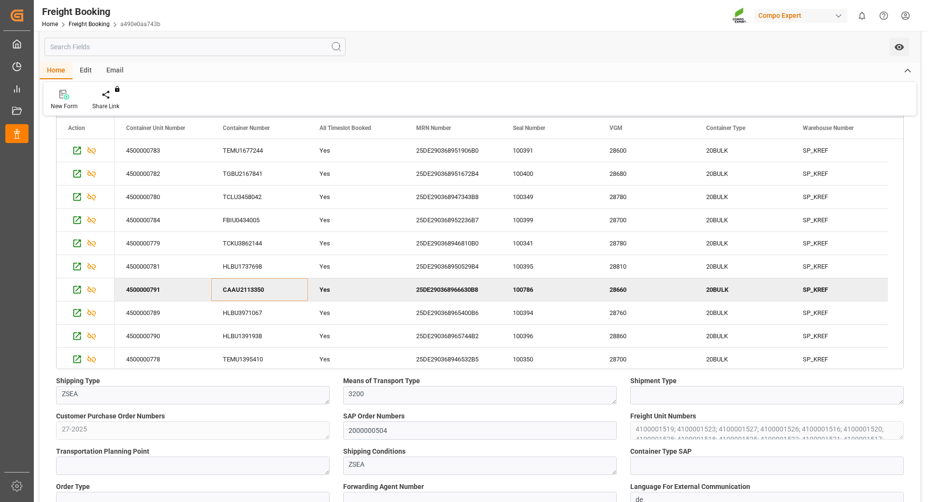
click at [447, 293] on div "25DE290368966630B8" at bounding box center [453, 290] width 97 height 23
click at [256, 313] on div "HLBU3971067" at bounding box center [259, 313] width 97 height 23
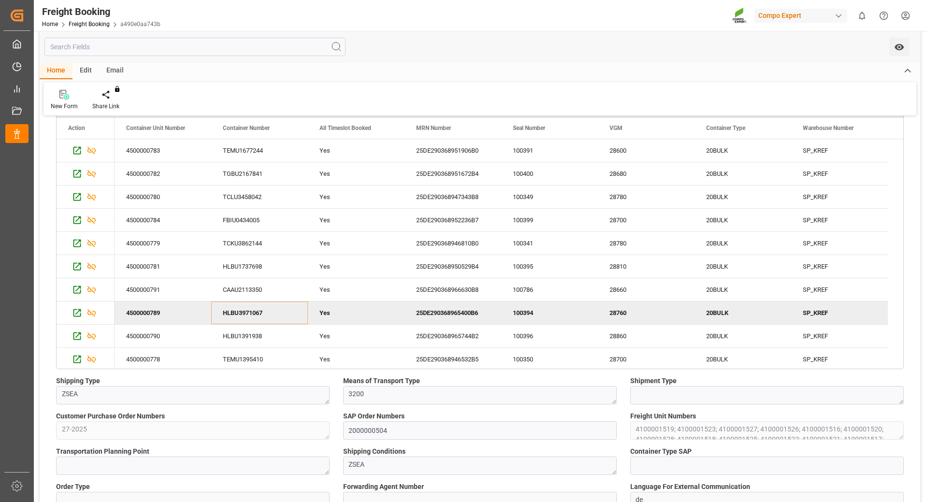
drag, startPoint x: 459, startPoint y: 313, endPoint x: 3, endPoint y: 261, distance: 458.9
click at [459, 313] on div "25DE290368965400B6" at bounding box center [453, 313] width 97 height 23
click at [249, 334] on div "HLBU1391938" at bounding box center [259, 336] width 97 height 23
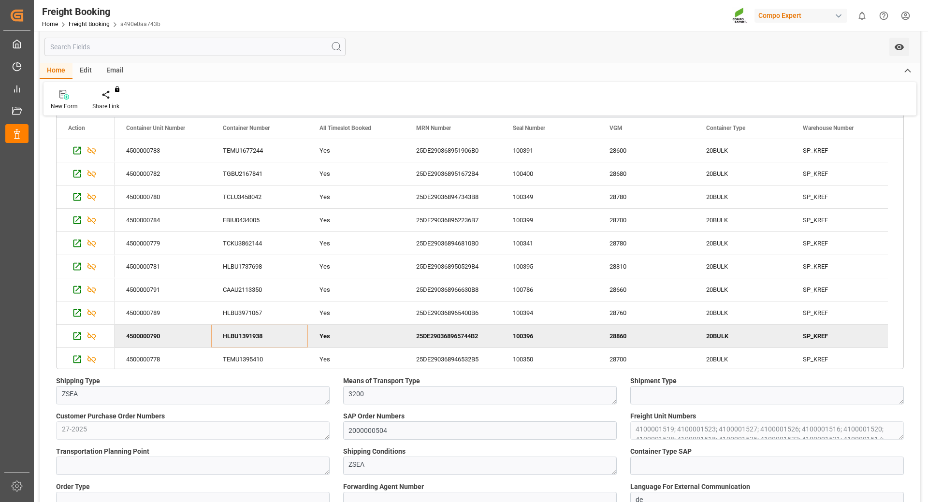
drag, startPoint x: 469, startPoint y: 335, endPoint x: 2, endPoint y: 293, distance: 468.1
click at [469, 335] on div "25DE290368965744B2" at bounding box center [453, 336] width 97 height 23
drag, startPoint x: 252, startPoint y: 355, endPoint x: 57, endPoint y: 328, distance: 196.8
click at [252, 355] on div "TEMU1395410" at bounding box center [259, 359] width 97 height 23
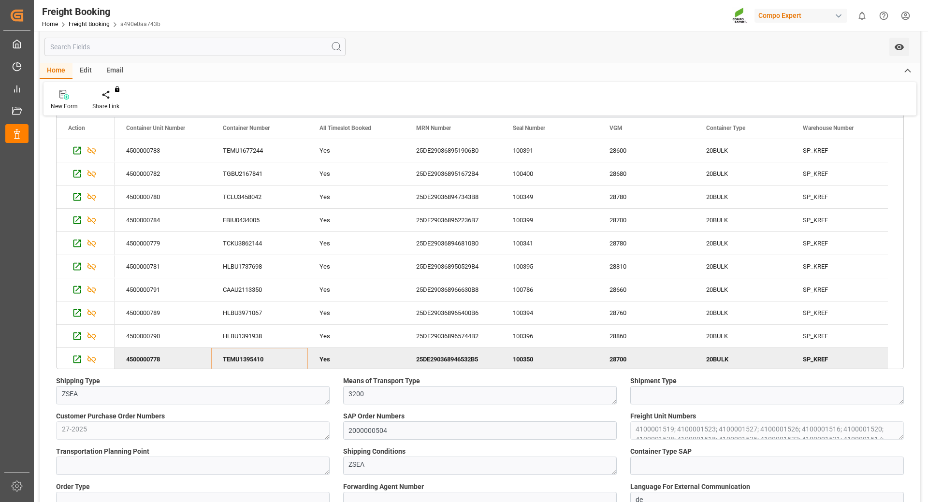
drag, startPoint x: 468, startPoint y: 357, endPoint x: 24, endPoint y: 319, distance: 446.0
click at [468, 357] on div "25DE290368946532B5" at bounding box center [453, 359] width 97 height 23
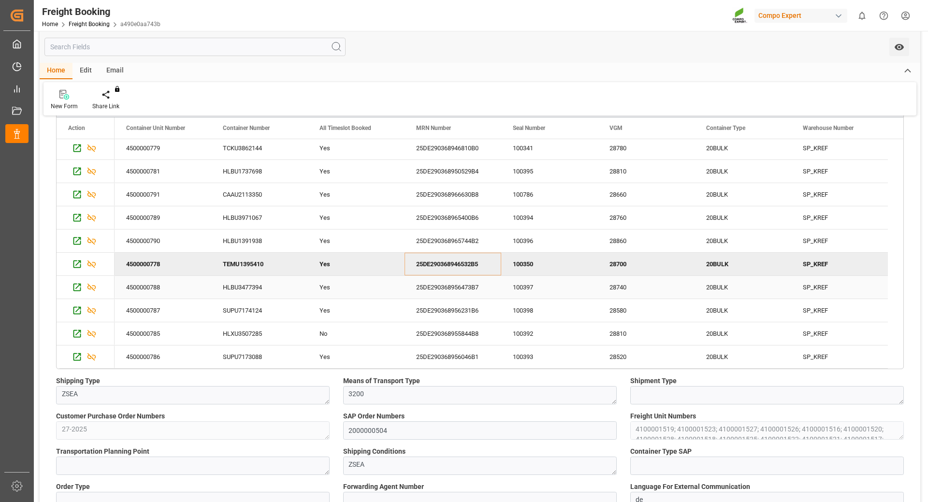
scroll to position [242, 0]
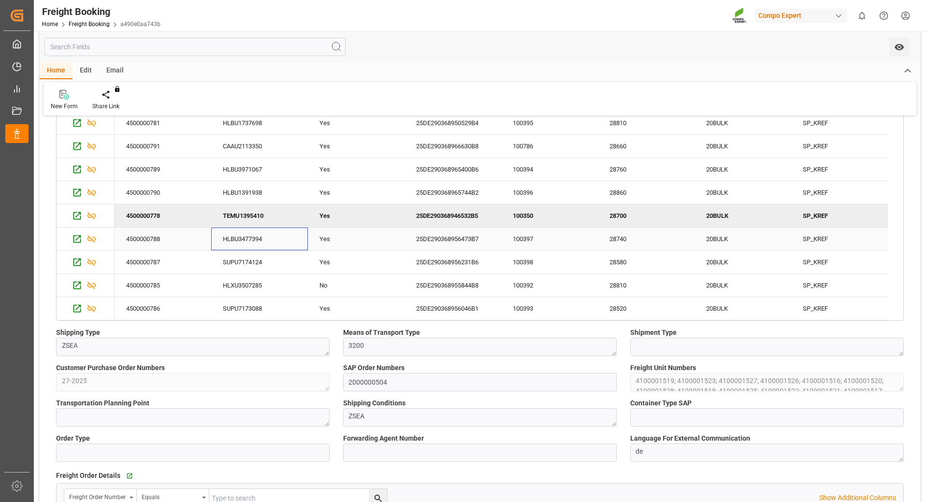
click at [255, 235] on div "HLBU3477394" at bounding box center [259, 239] width 97 height 23
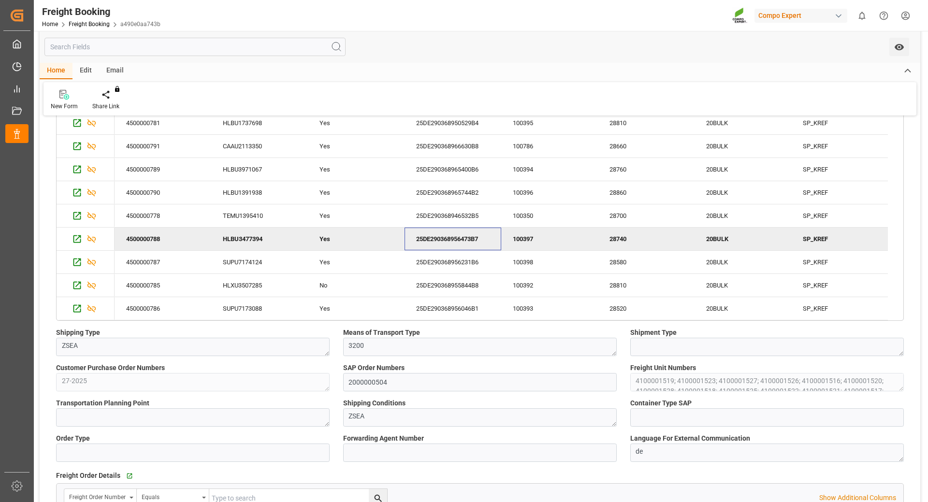
click at [469, 231] on div "25DE290368956473B7" at bounding box center [453, 239] width 97 height 23
click at [254, 262] on div "SUPU7174124" at bounding box center [259, 262] width 97 height 23
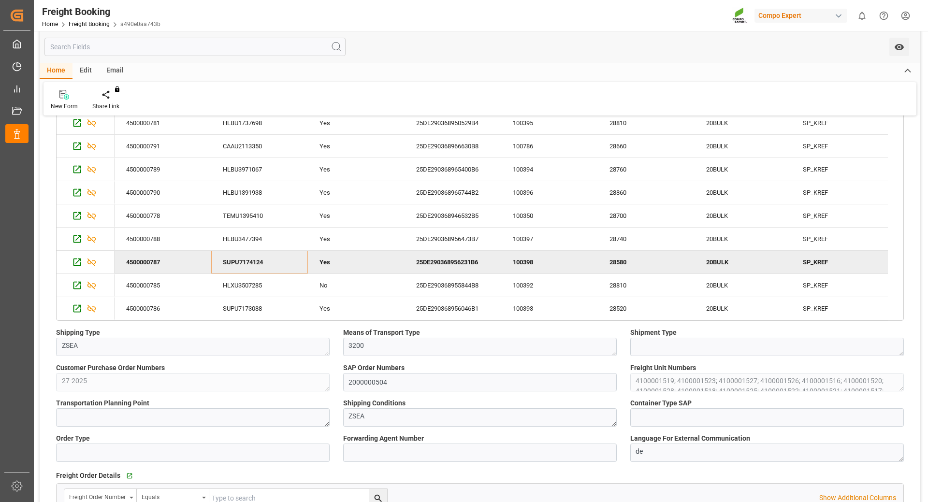
click at [442, 265] on div "25DE290368956231B6" at bounding box center [453, 262] width 97 height 23
click at [250, 287] on div "HLXU3507285" at bounding box center [259, 285] width 97 height 23
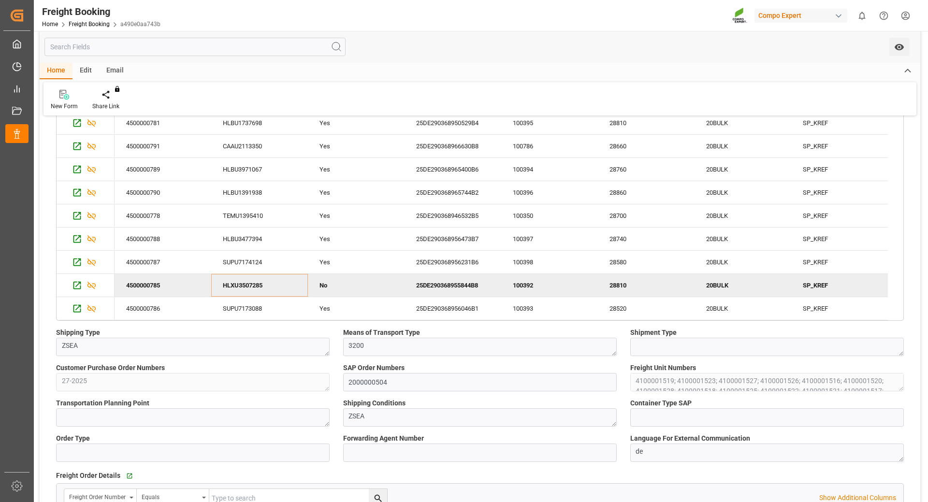
drag, startPoint x: 466, startPoint y: 285, endPoint x: 429, endPoint y: 279, distance: 37.4
click at [466, 285] on div "25DE290368955844B8" at bounding box center [453, 285] width 97 height 23
click at [247, 316] on div "SUPU7173088" at bounding box center [259, 308] width 97 height 23
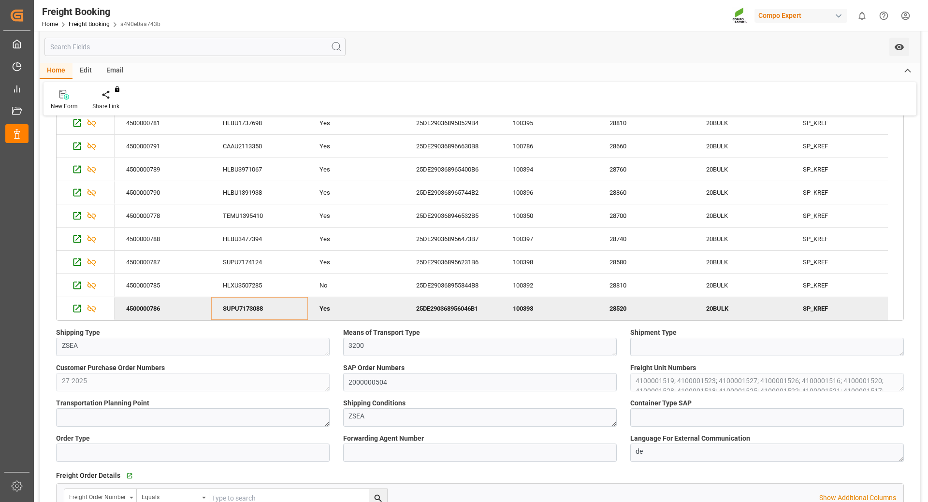
click at [477, 312] on div "25DE290368956046B1" at bounding box center [453, 308] width 97 height 23
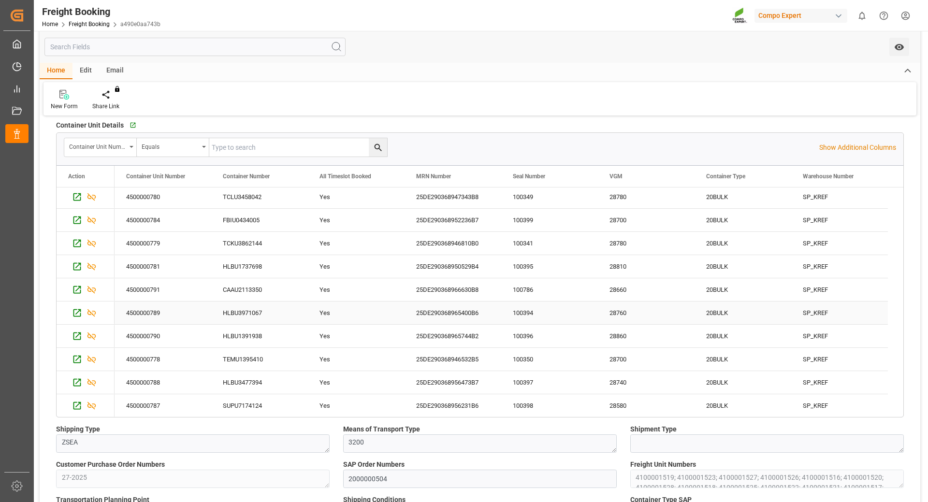
scroll to position [95, 0]
